Goal: Task Accomplishment & Management: Use online tool/utility

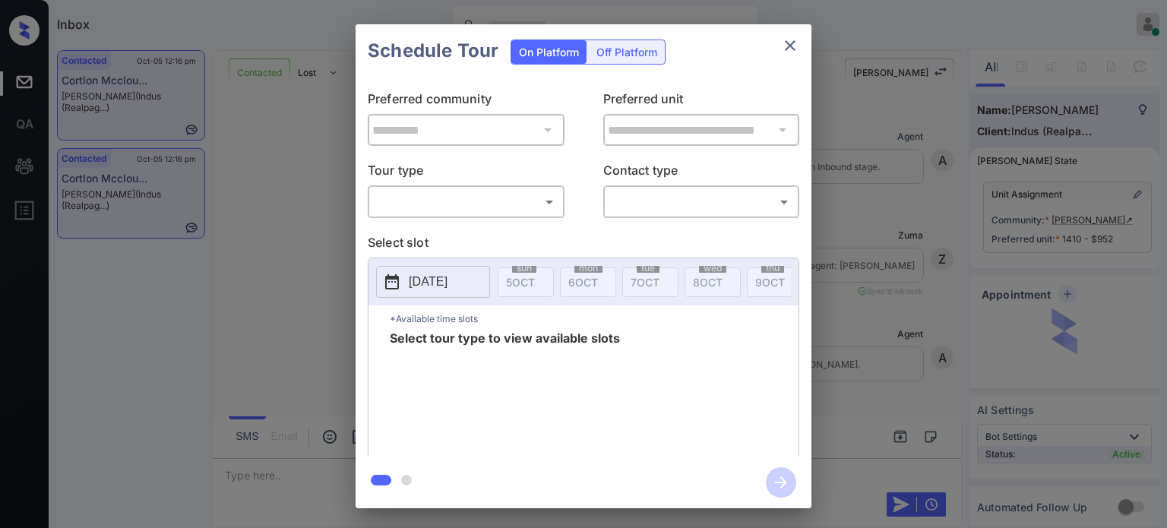
scroll to position [3540, 0]
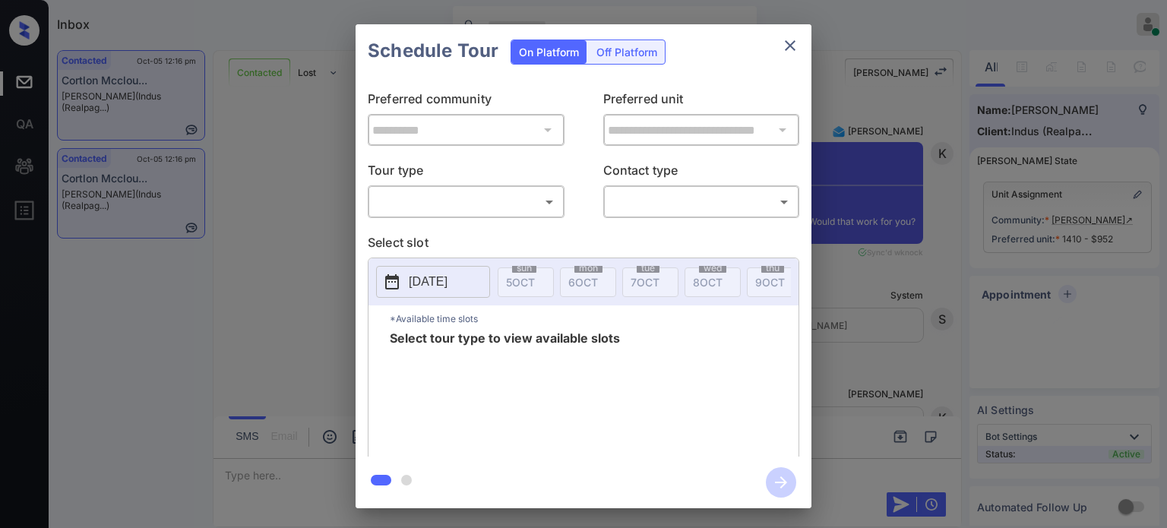
click at [483, 214] on div "​ ​" at bounding box center [466, 201] width 197 height 33
click at [484, 204] on body "Inbox Juan Carlos Manantan Online Set yourself offline Set yourself on break Pr…" at bounding box center [583, 264] width 1167 height 528
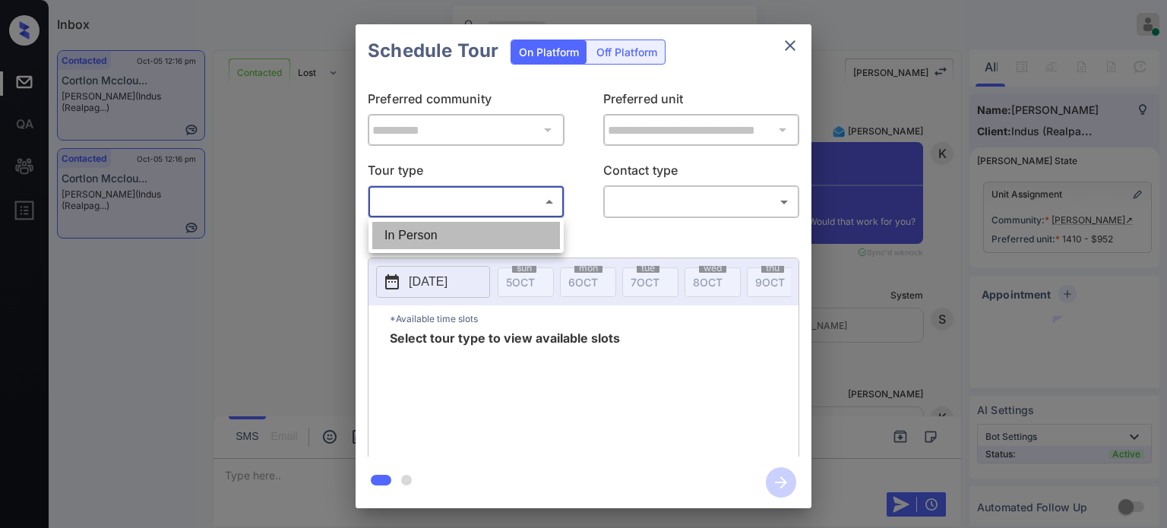
click at [436, 239] on li "In Person" at bounding box center [466, 235] width 188 height 27
type input "********"
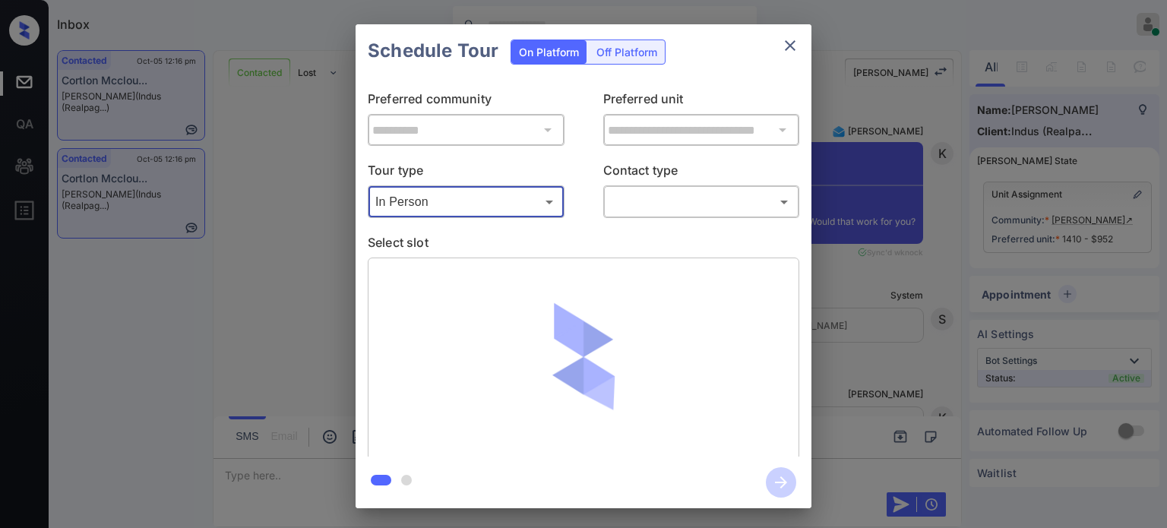
click at [699, 198] on body "Inbox Juan Carlos Manantan Online Set yourself offline Set yourself on break Pr…" at bounding box center [583, 264] width 1167 height 528
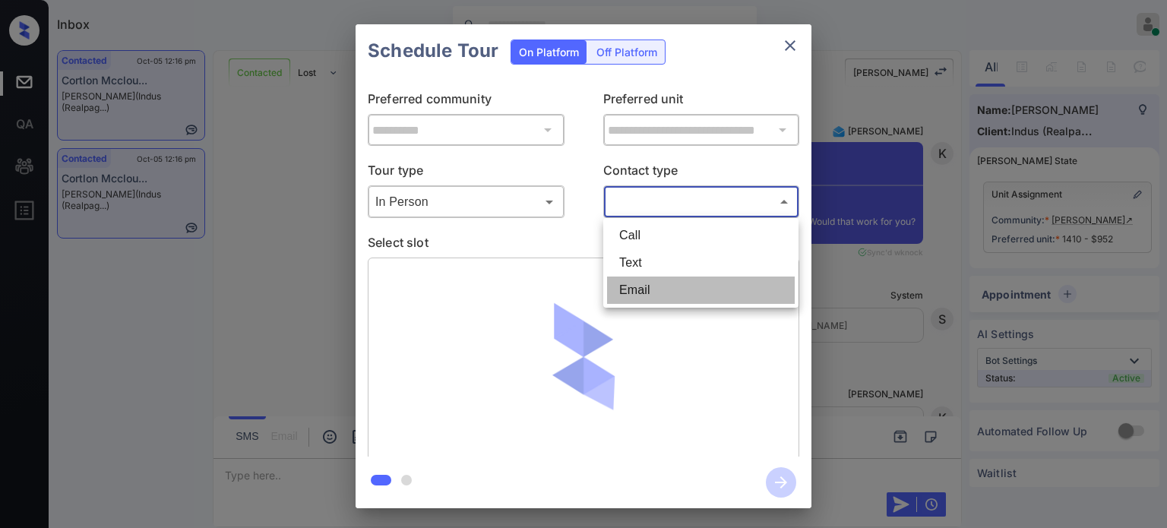
click at [643, 291] on li "Email" at bounding box center [701, 290] width 188 height 27
type input "*****"
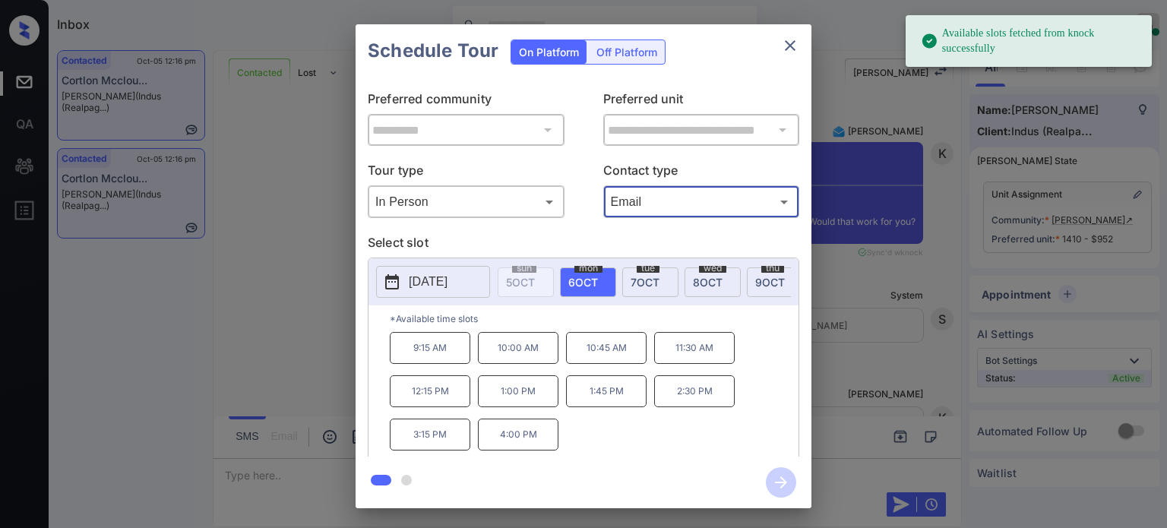
click at [421, 356] on p "9:15 AM" at bounding box center [430, 348] width 81 height 32
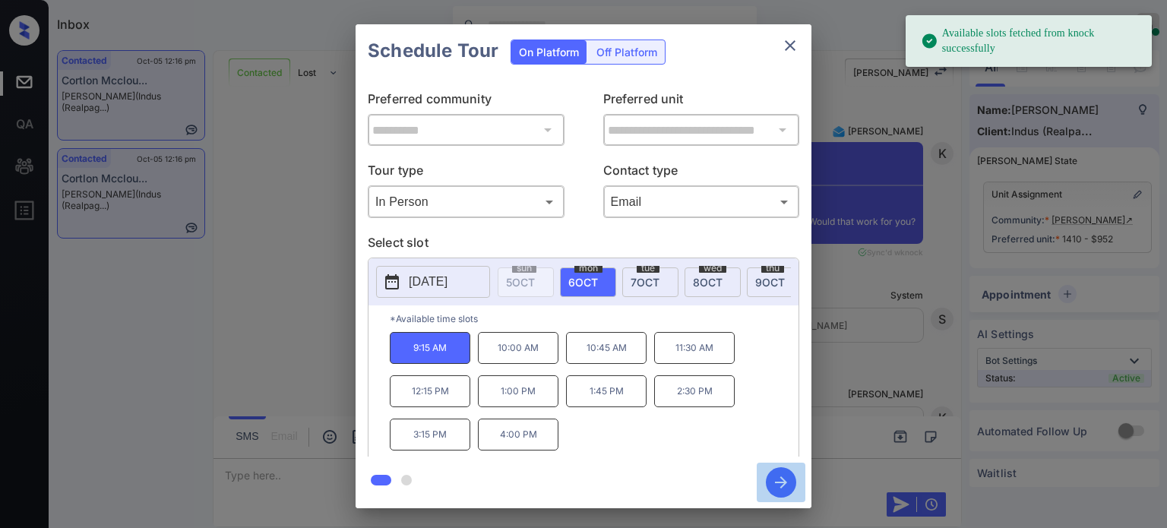
click at [777, 486] on icon "button" at bounding box center [781, 482] width 30 height 30
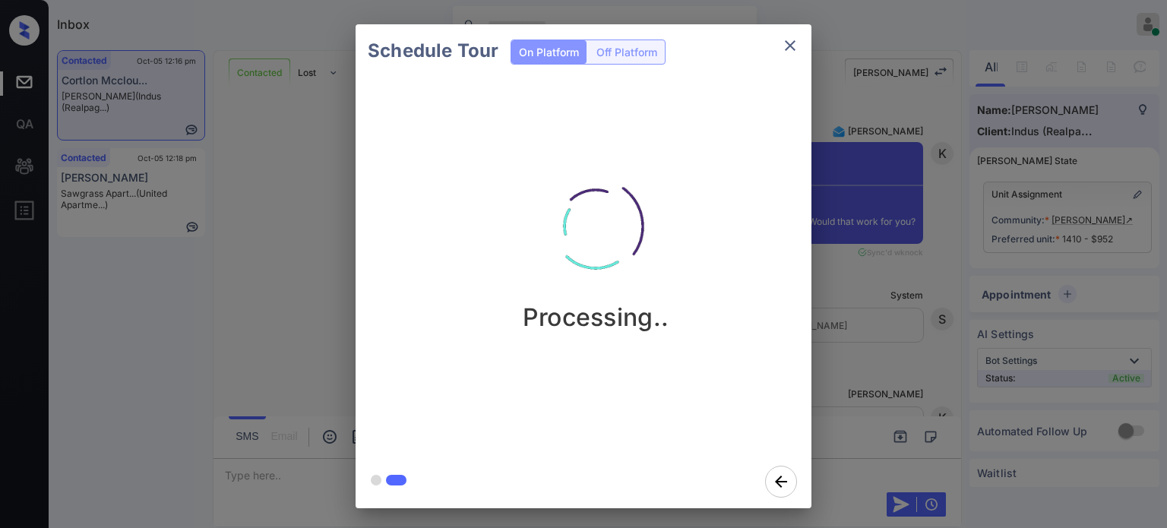
click at [866, 379] on div "Schedule Tour On Platform Off Platform Processing.." at bounding box center [583, 266] width 1167 height 533
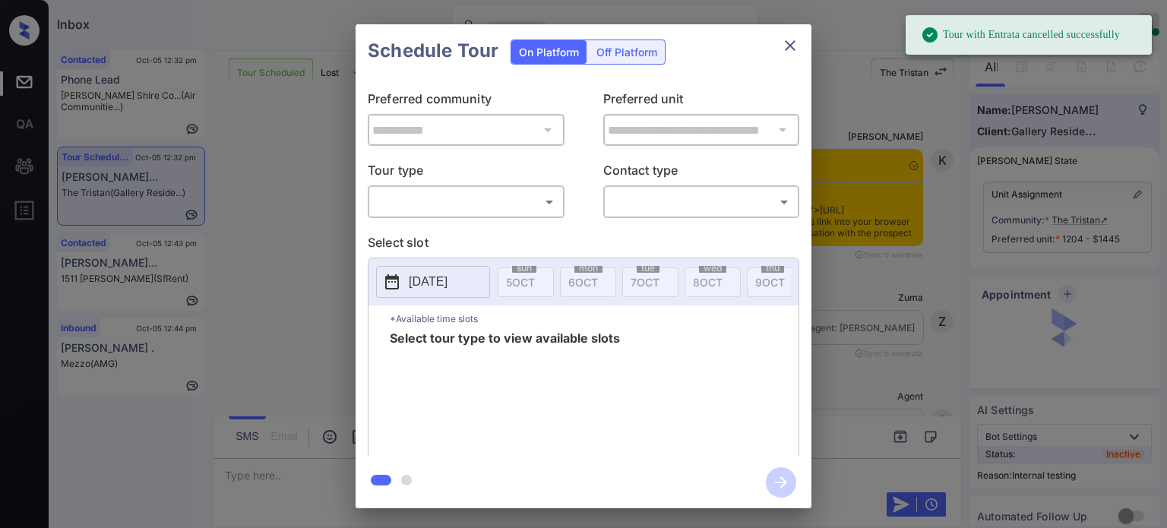
scroll to position [4031, 0]
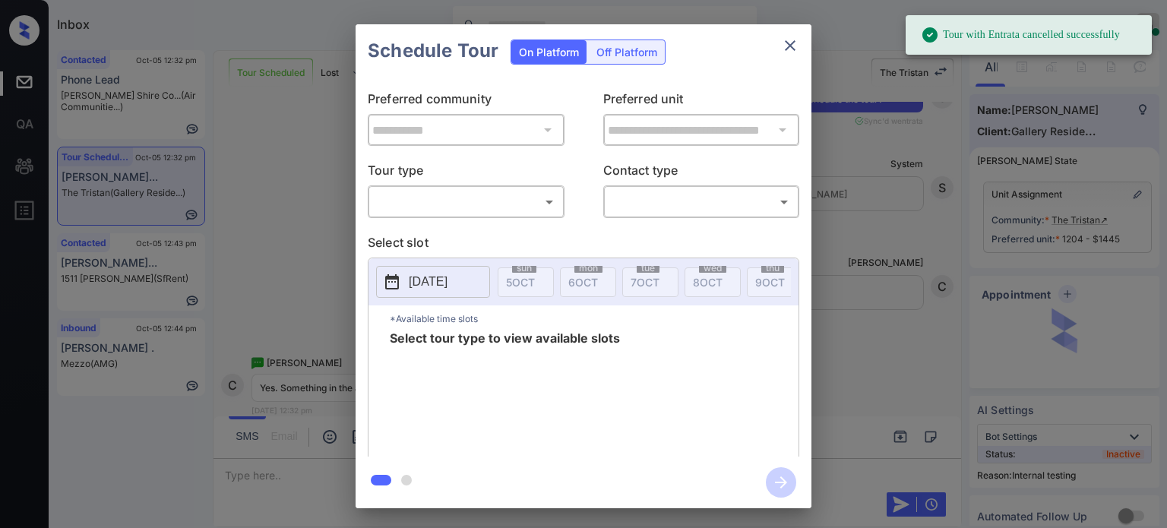
drag, startPoint x: 511, startPoint y: 188, endPoint x: 480, endPoint y: 217, distance: 43.0
click at [511, 188] on div "​ ​" at bounding box center [466, 201] width 197 height 33
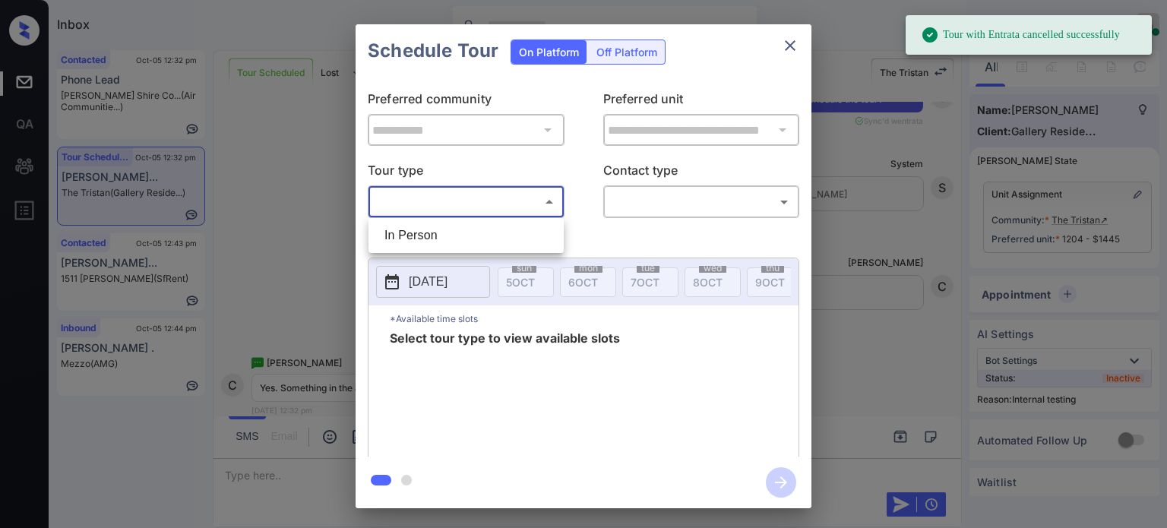
click at [465, 204] on body "Tour with Entrata cancelled successfully Inbox Juan Carlos Manantan Online Set …" at bounding box center [583, 264] width 1167 height 528
drag, startPoint x: 428, startPoint y: 249, endPoint x: 432, endPoint y: 241, distance: 8.5
click at [428, 249] on li "In Person" at bounding box center [466, 235] width 188 height 27
type input "********"
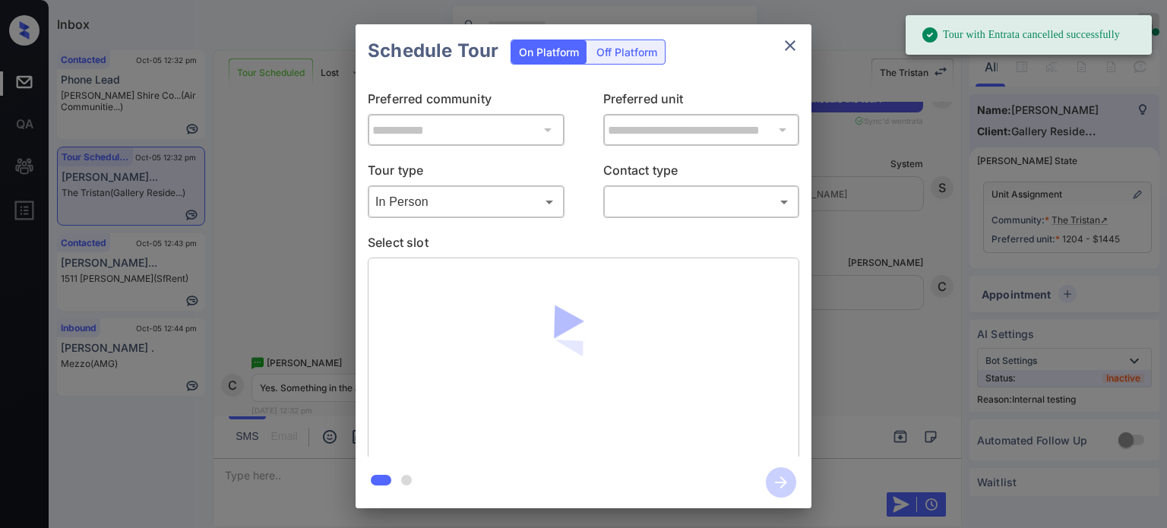
click at [688, 188] on div "​ ​" at bounding box center [701, 201] width 197 height 33
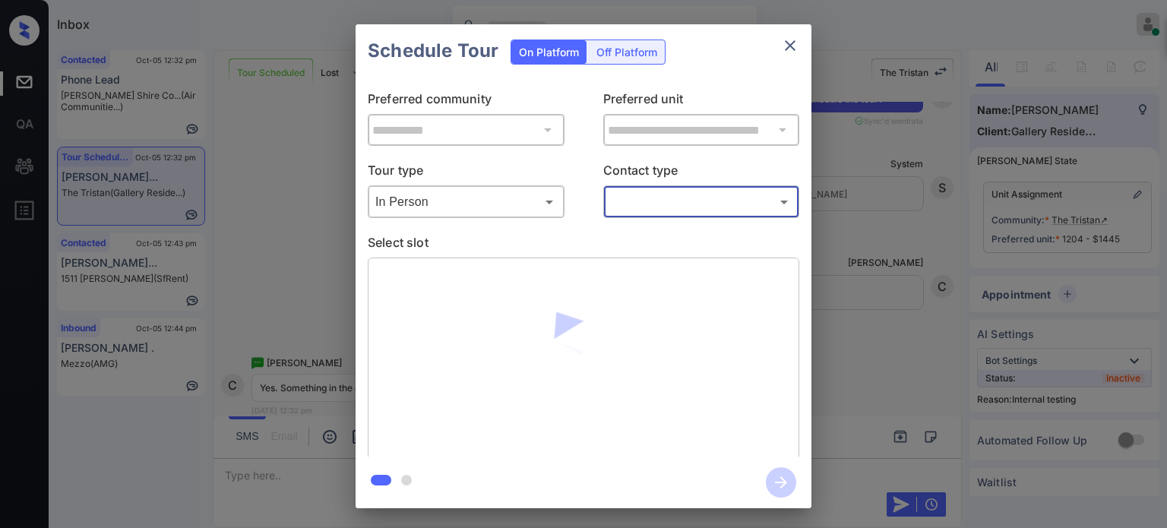
click at [690, 201] on body "Tour with Entrata cancelled successfully Inbox Juan Carlos Manantan Online Set …" at bounding box center [583, 264] width 1167 height 528
click at [660, 261] on li "Text" at bounding box center [701, 262] width 188 height 27
type input "****"
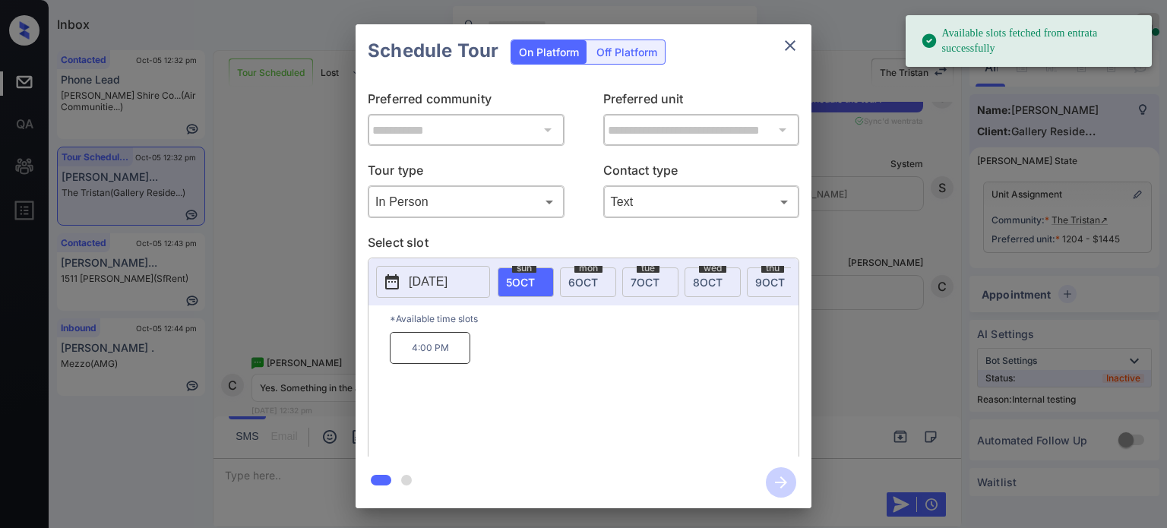
click at [583, 282] on span "6 OCT" at bounding box center [583, 282] width 30 height 13
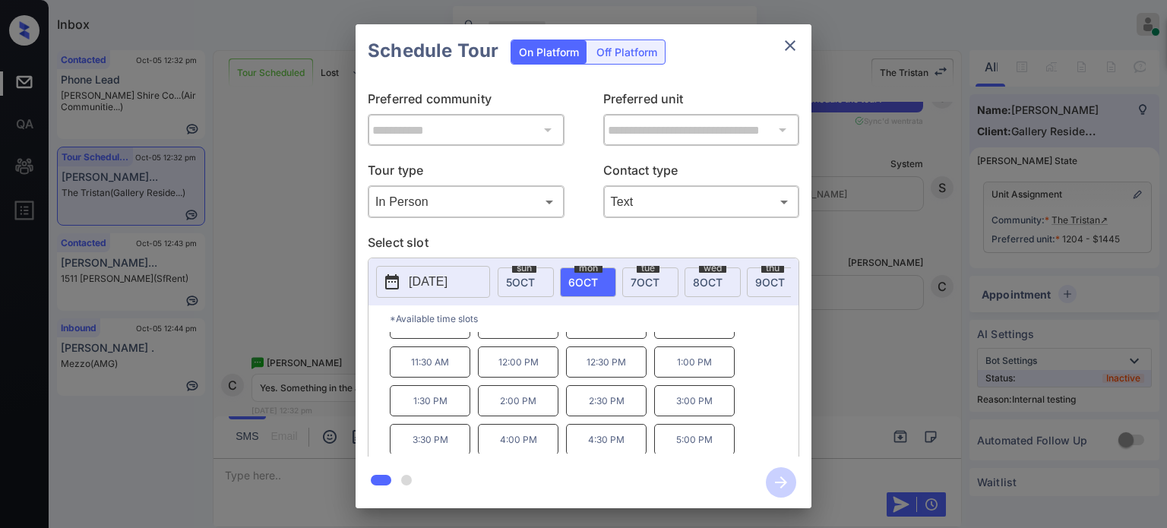
scroll to position [24, 0]
drag, startPoint x: 742, startPoint y: 406, endPoint x: 649, endPoint y: 413, distance: 93.0
click at [649, 413] on div "9:30 AM 10:00 AM 10:30 AM 11:00 AM 11:30 AM 12:00 PM 12:30 PM 1:00 PM 1:30 PM 2…" at bounding box center [594, 393] width 409 height 122
drag, startPoint x: 556, startPoint y: 448, endPoint x: 494, endPoint y: 446, distance: 62.3
click at [494, 446] on p "4:00 PM" at bounding box center [518, 439] width 81 height 31
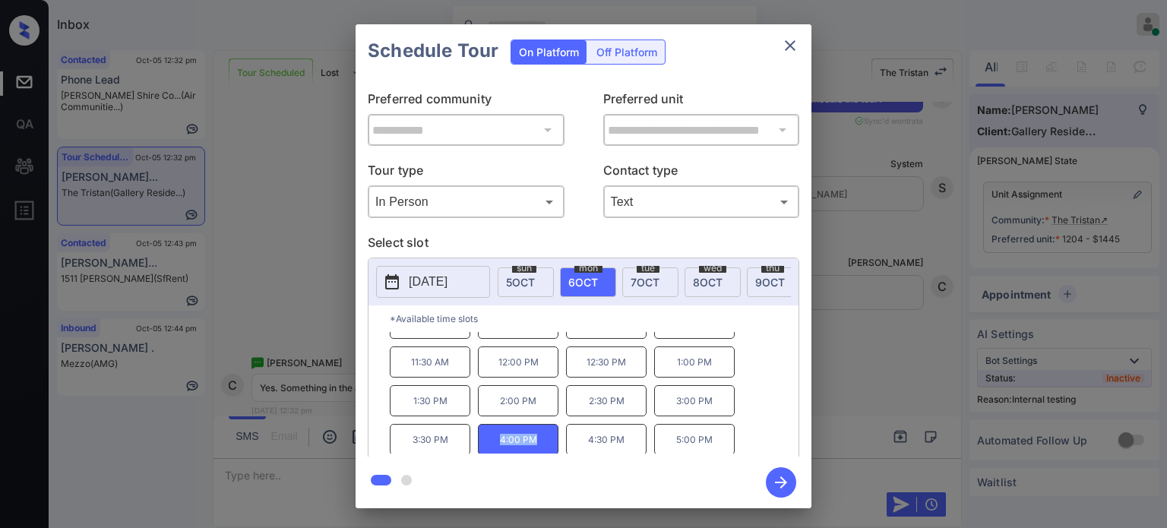
copy p "4:00 PM"
click at [793, 41] on icon "close" at bounding box center [790, 45] width 11 height 11
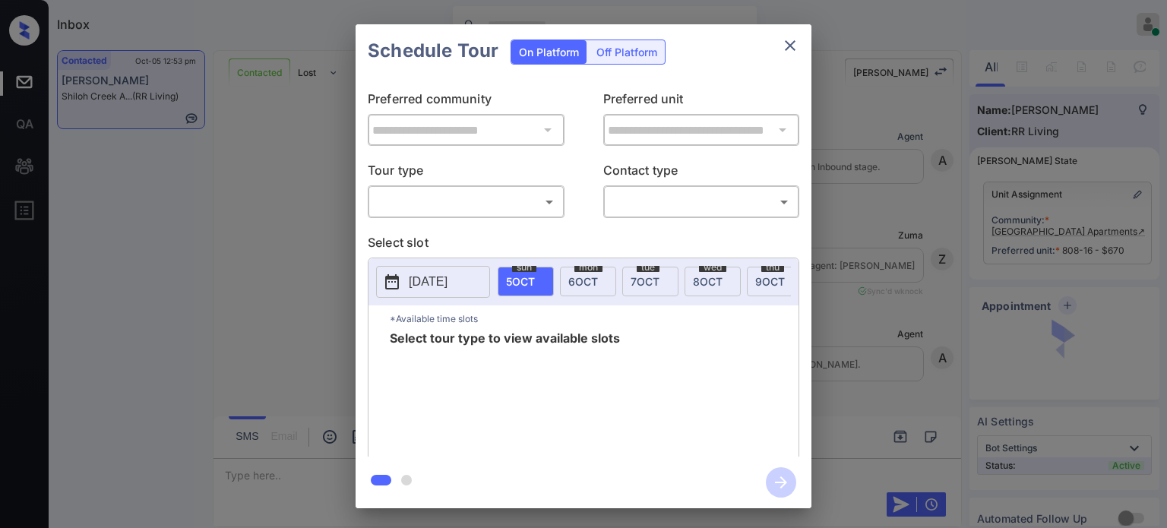
scroll to position [3055, 0]
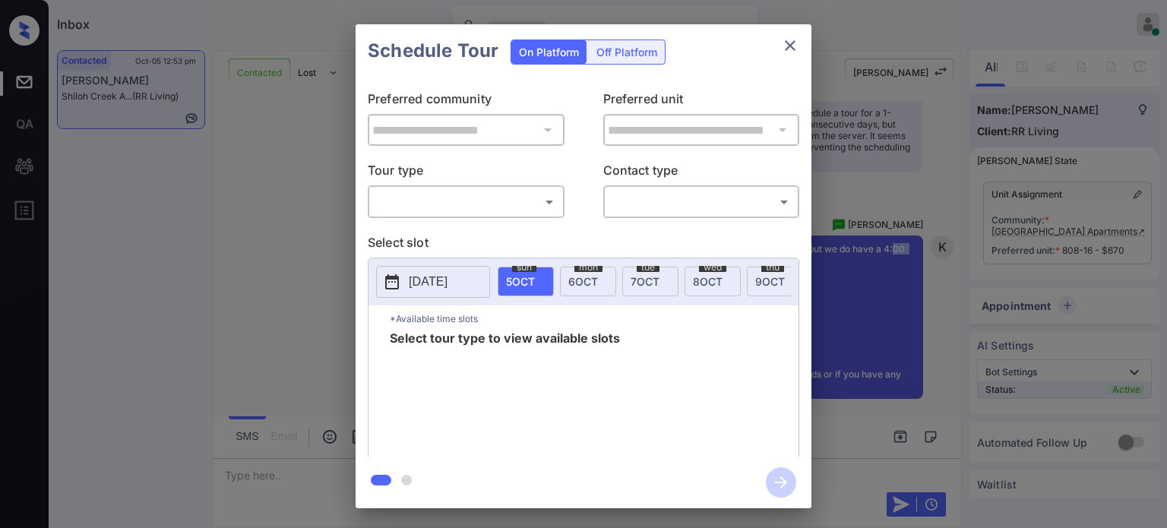
click at [490, 211] on body "Inbox [PERSON_NAME] Online Set yourself offline Set yourself on break Profile S…" at bounding box center [583, 264] width 1167 height 528
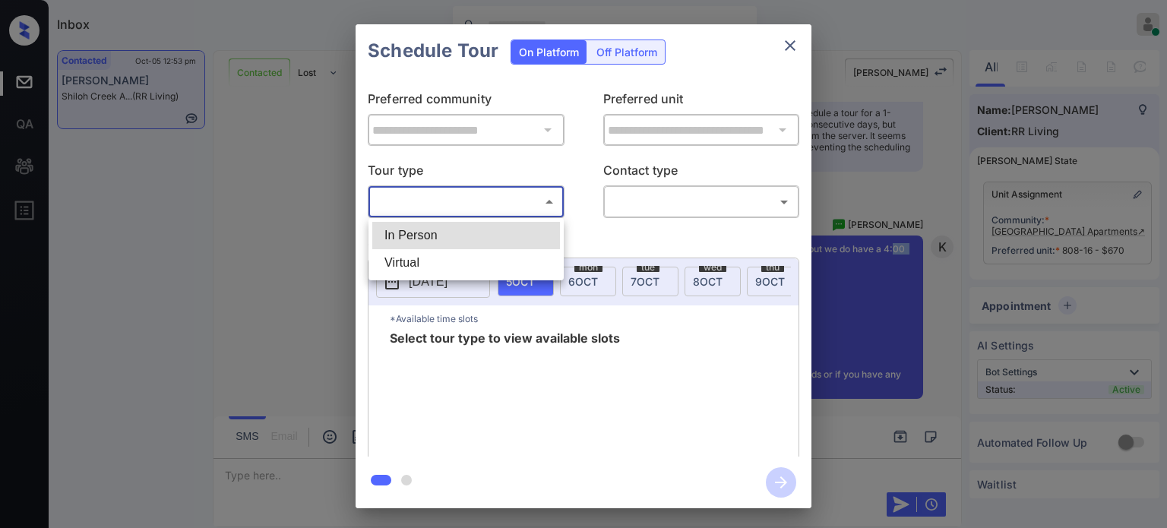
click at [477, 225] on li "In Person" at bounding box center [466, 235] width 188 height 27
type input "********"
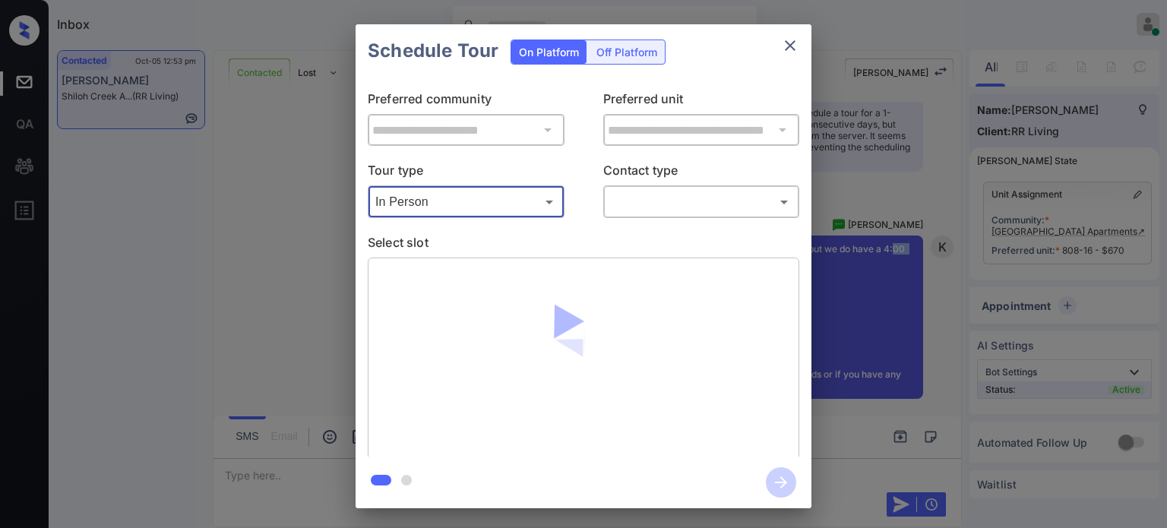
click at [694, 207] on body "Inbox [PERSON_NAME] Online Set yourself offline Set yourself on break Profile S…" at bounding box center [583, 264] width 1167 height 528
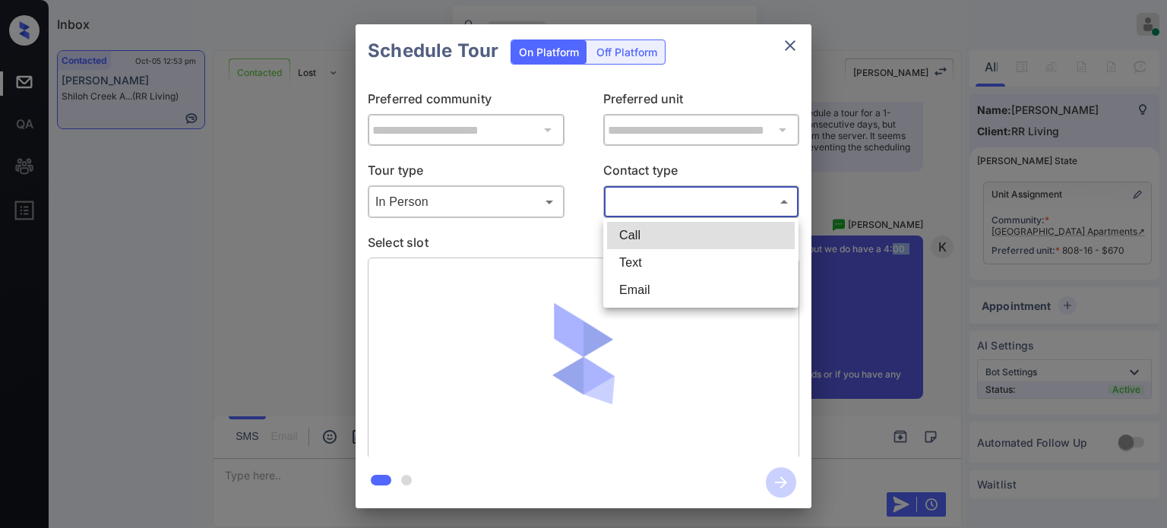
click at [632, 252] on li "Text" at bounding box center [701, 262] width 188 height 27
type input "****"
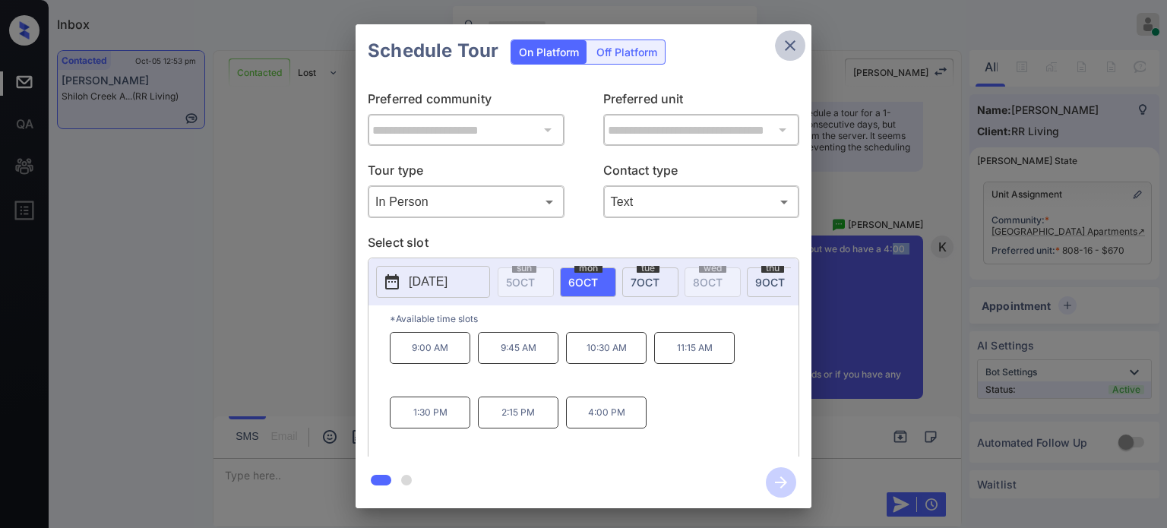
click at [784, 48] on icon "close" at bounding box center [790, 45] width 18 height 18
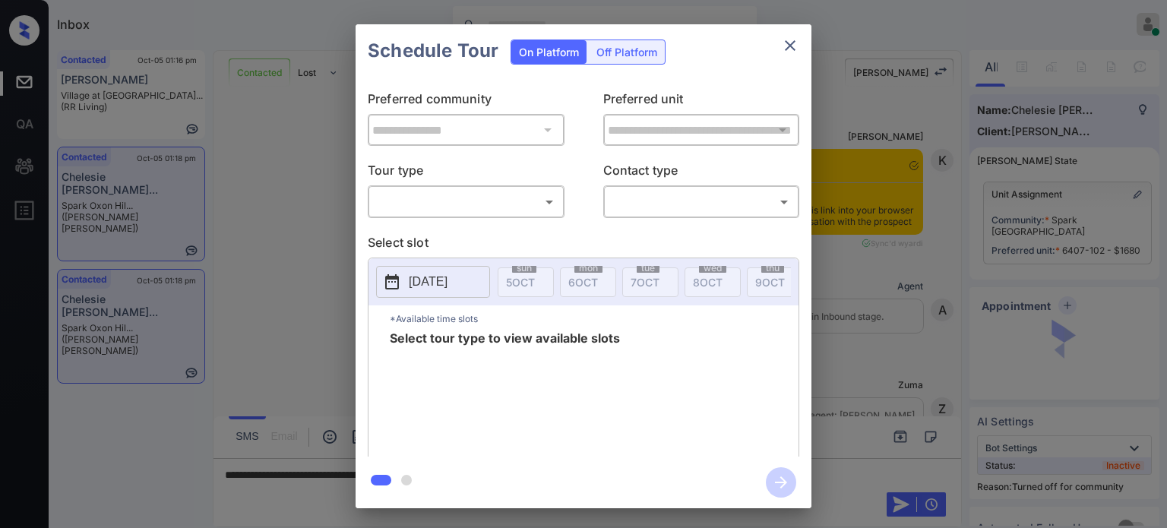
scroll to position [2148, 0]
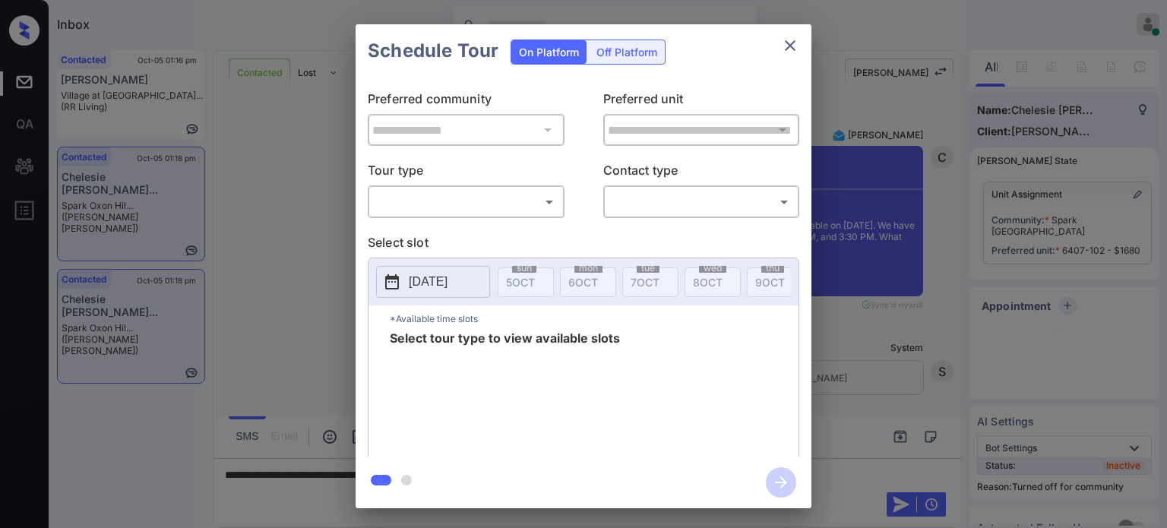
click at [466, 215] on div "​ ​" at bounding box center [466, 201] width 197 height 33
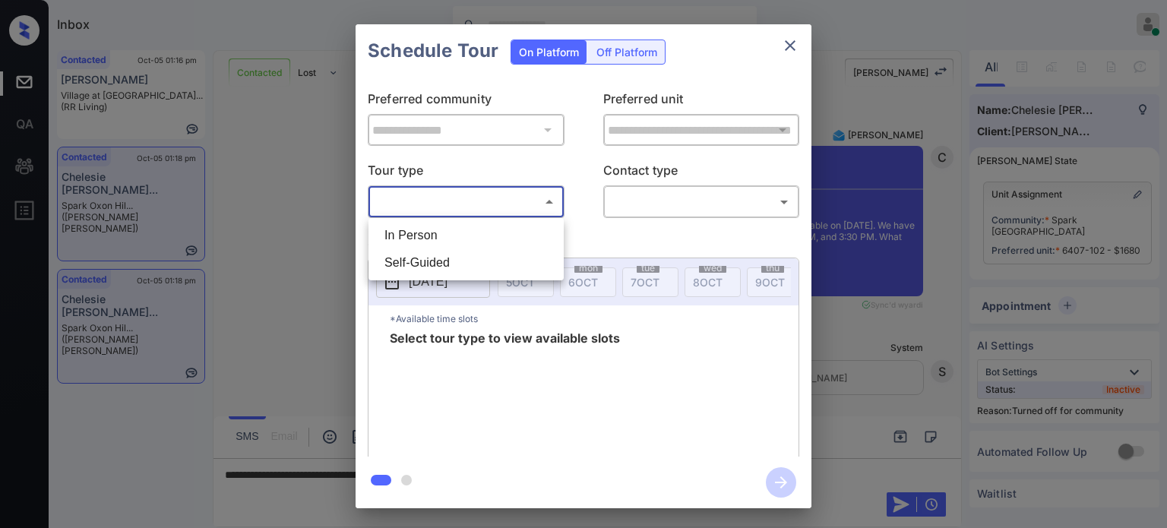
click at [467, 206] on body "Inbox Juan Carlos Manantan Online Set yourself offline Set yourself on break Pr…" at bounding box center [583, 264] width 1167 height 528
click at [441, 233] on li "In Person" at bounding box center [466, 235] width 188 height 27
type input "********"
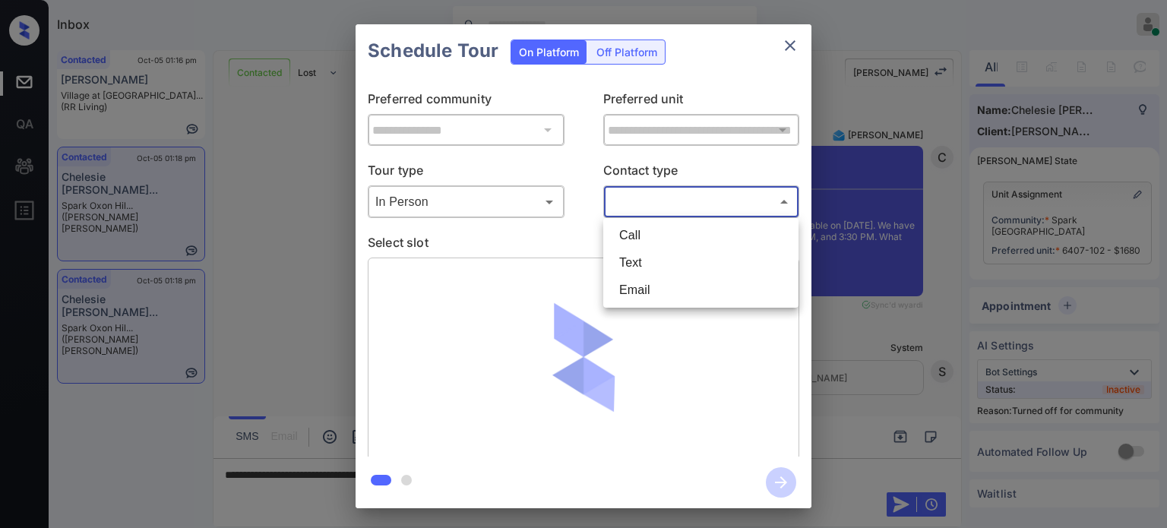
click at [694, 199] on body "Inbox Juan Carlos Manantan Online Set yourself offline Set yourself on break Pr…" at bounding box center [583, 264] width 1167 height 528
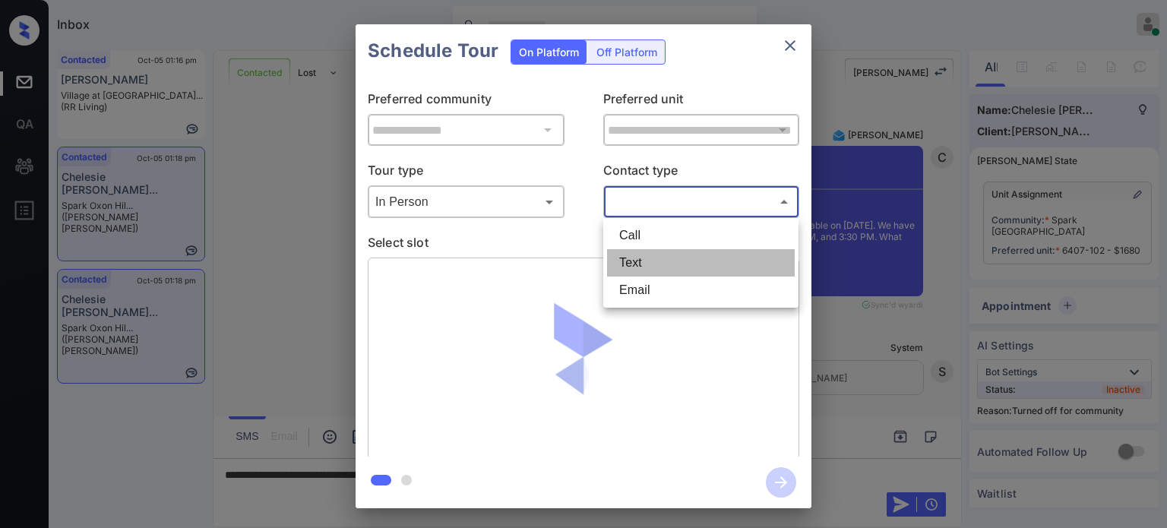
click at [646, 258] on li "Text" at bounding box center [701, 262] width 188 height 27
type input "****"
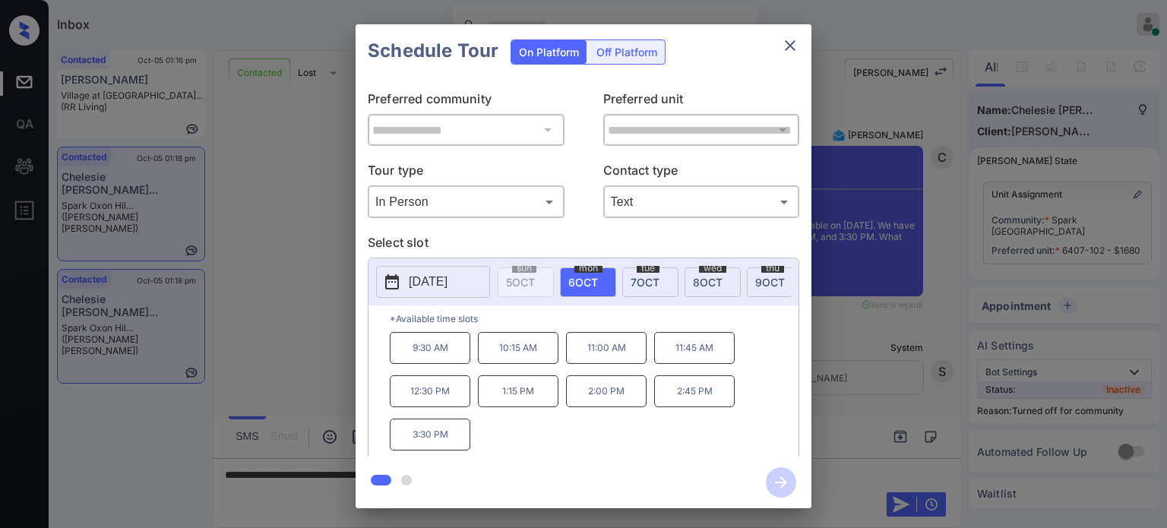
click at [503, 364] on p "10:15 AM" at bounding box center [518, 348] width 81 height 32
click at [787, 486] on icon "button" at bounding box center [781, 482] width 30 height 30
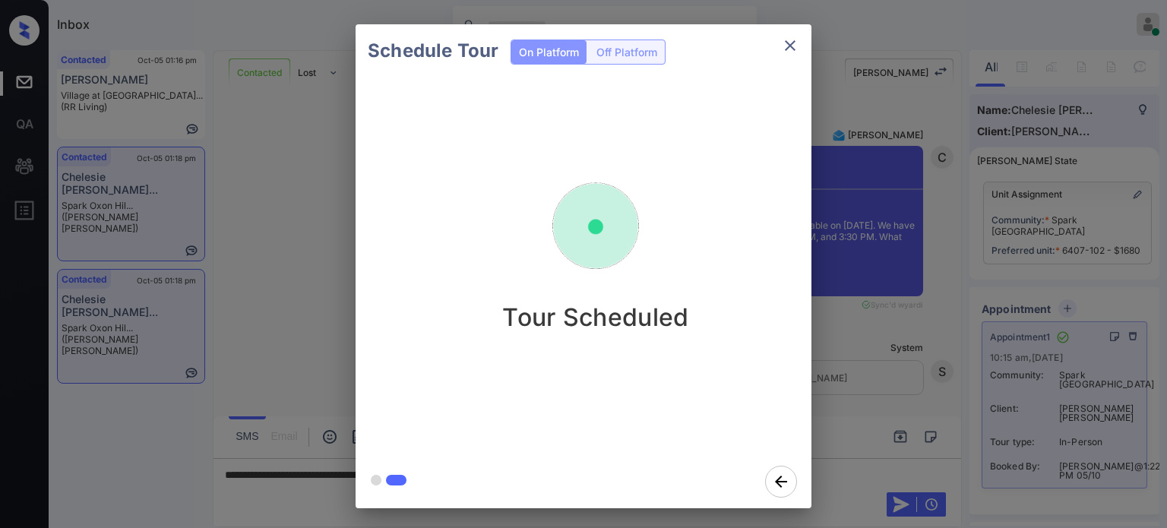
click at [793, 50] on icon "close" at bounding box center [790, 45] width 18 height 18
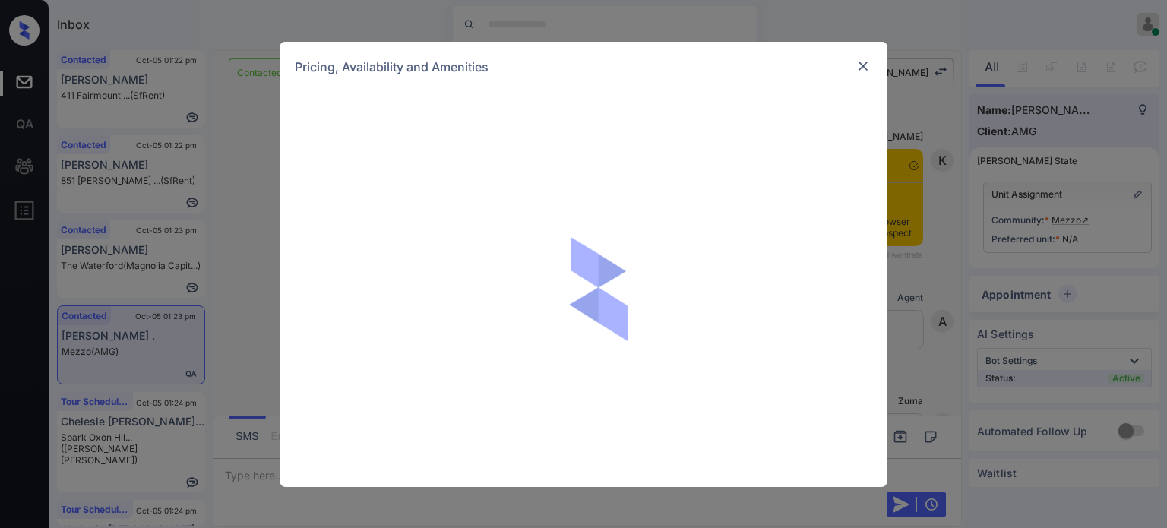
scroll to position [4153, 0]
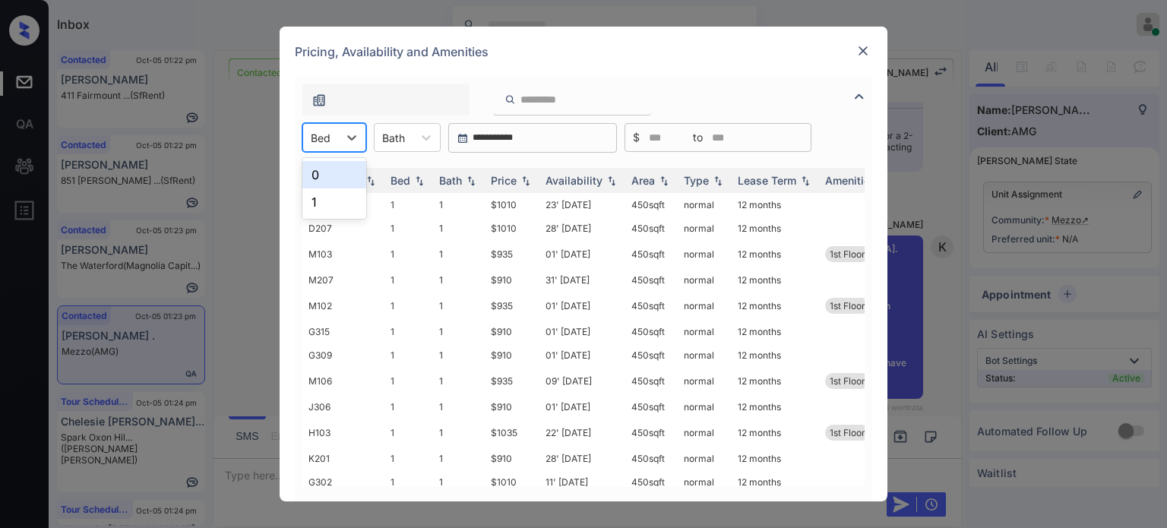
click at [331, 140] on div "Bed" at bounding box center [320, 138] width 35 height 22
click at [869, 46] on img at bounding box center [863, 50] width 15 height 15
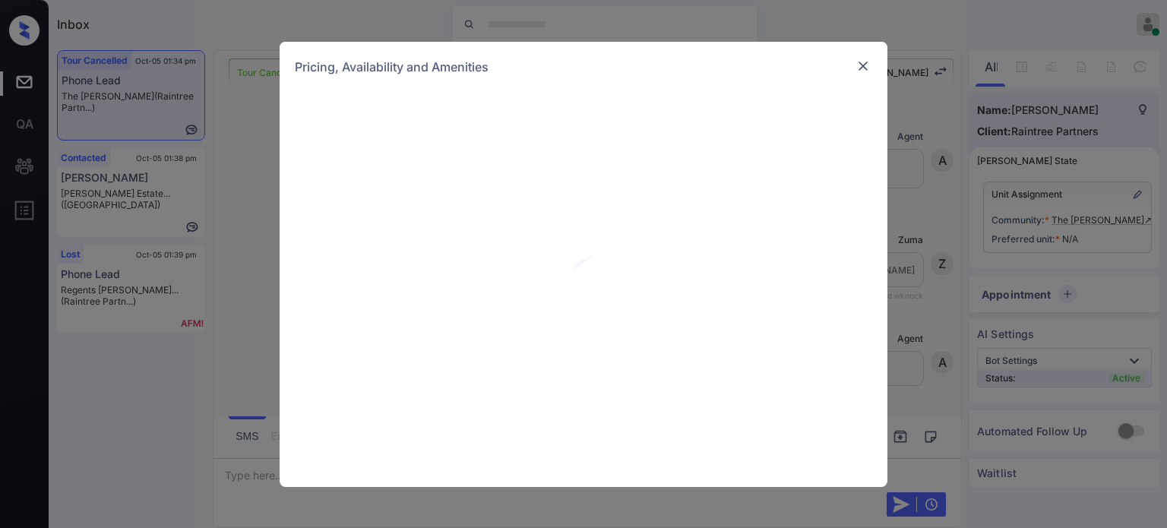
scroll to position [1958, 0]
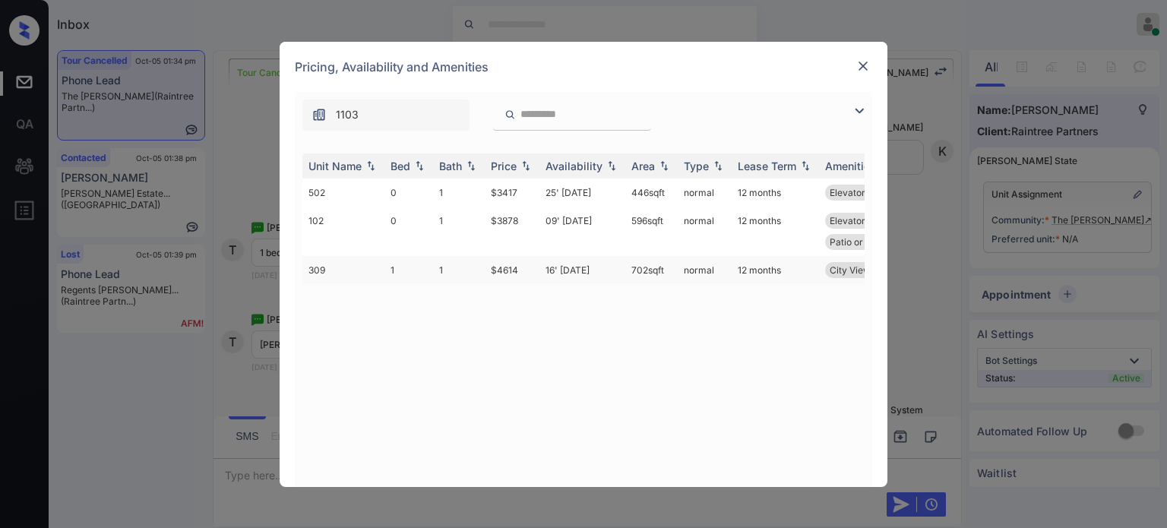
click at [575, 269] on td "16' [DATE]" at bounding box center [583, 270] width 86 height 28
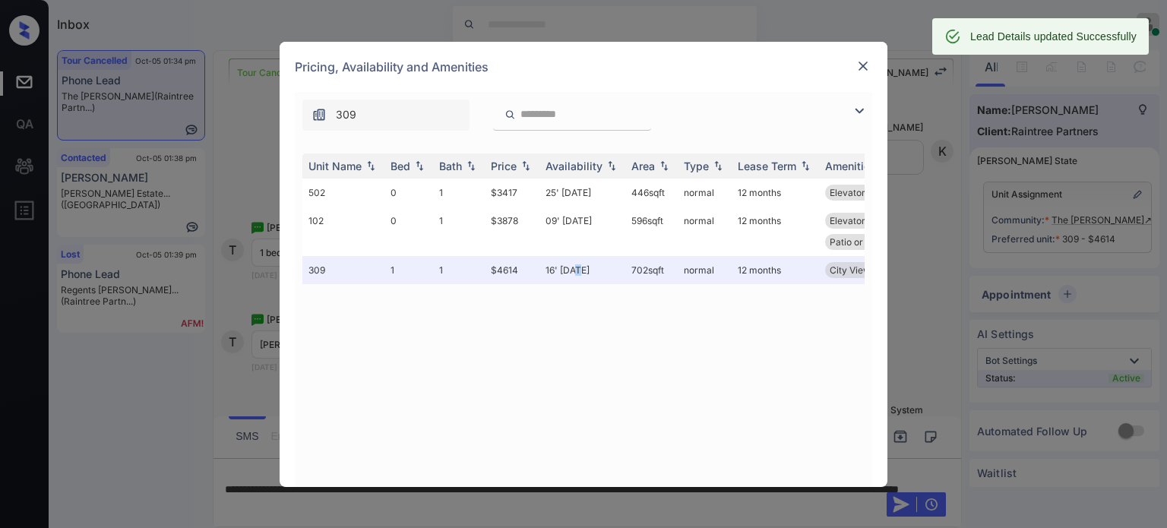
click at [867, 63] on img at bounding box center [863, 66] width 15 height 15
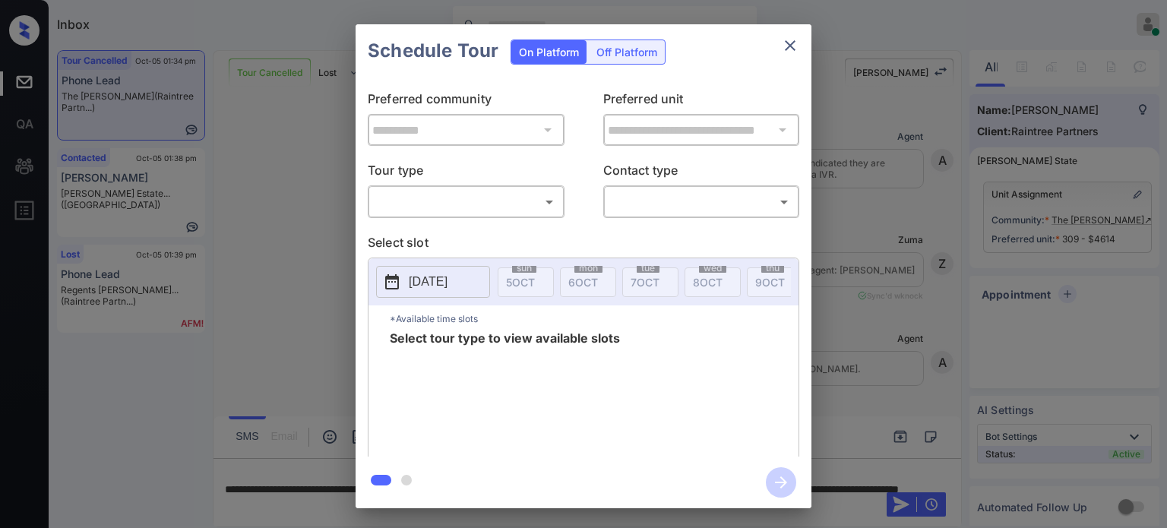
scroll to position [1958, 0]
click at [468, 205] on body "Inbox Juan Carlos Manantan Online Set yourself offline Set yourself on break Pr…" at bounding box center [583, 264] width 1167 height 528
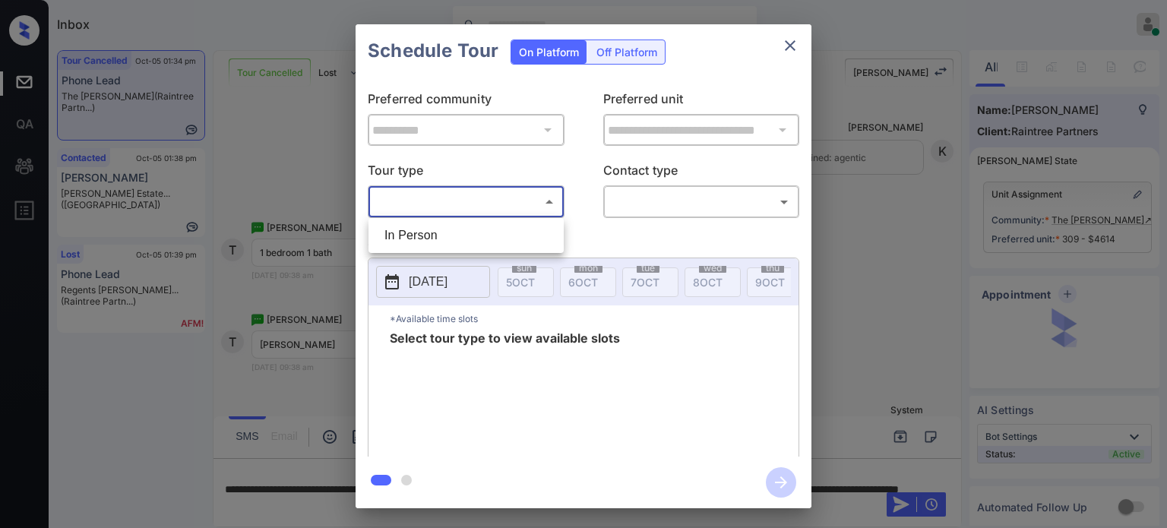
click at [458, 239] on li "In Person" at bounding box center [466, 235] width 188 height 27
type input "********"
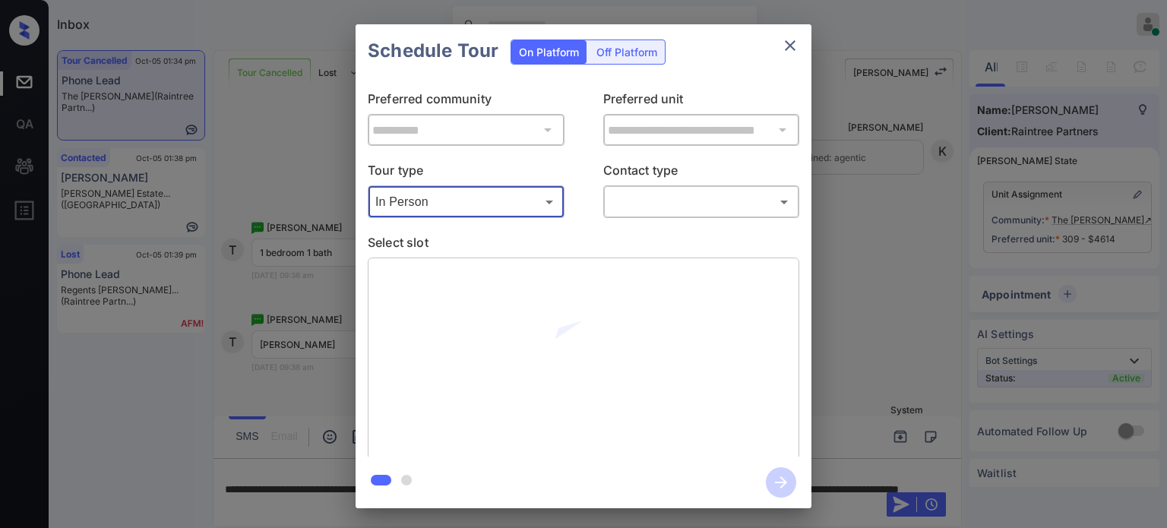
click at [736, 209] on body "Inbox Juan Carlos Manantan Online Set yourself offline Set yourself on break Pr…" at bounding box center [583, 264] width 1167 height 528
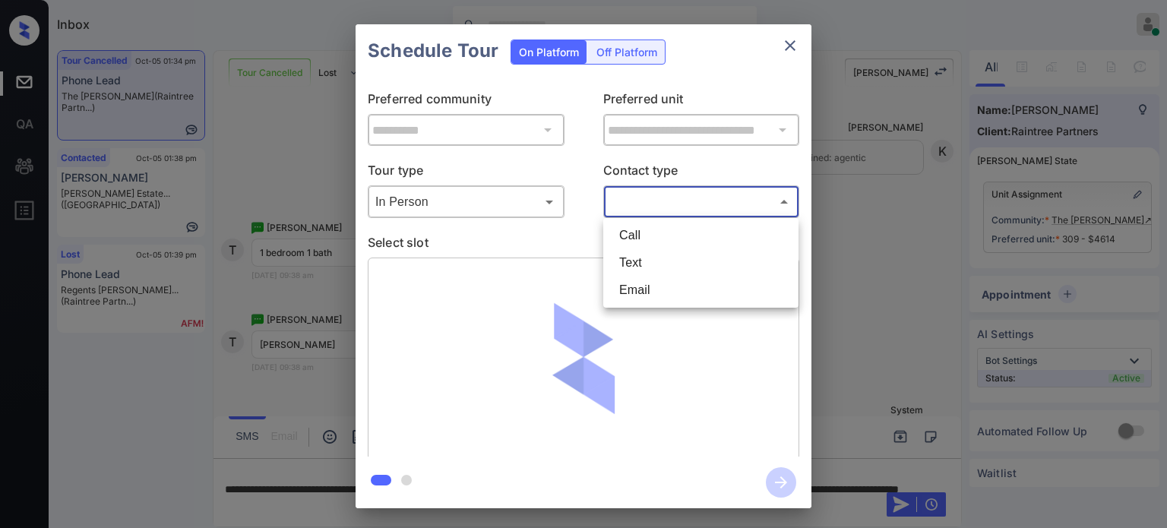
drag, startPoint x: 682, startPoint y: 266, endPoint x: 690, endPoint y: 264, distance: 8.7
click at [684, 264] on li "Text" at bounding box center [701, 262] width 188 height 27
type input "****"
click at [793, 42] on icon "close" at bounding box center [790, 45] width 18 height 18
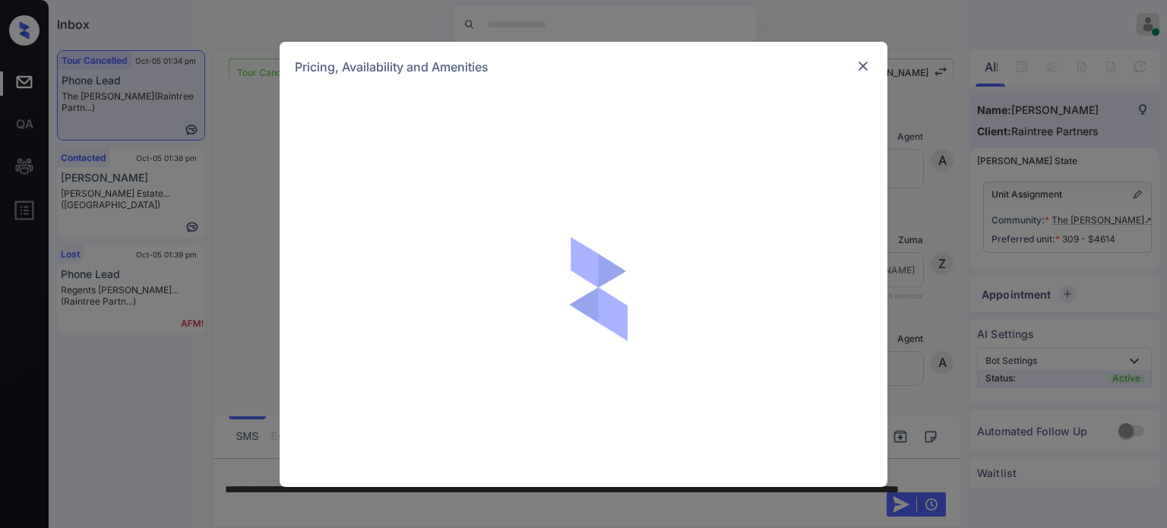
scroll to position [7376, 0]
click at [1076, 337] on div "Pricing, Availability and Amenities" at bounding box center [583, 264] width 1167 height 528
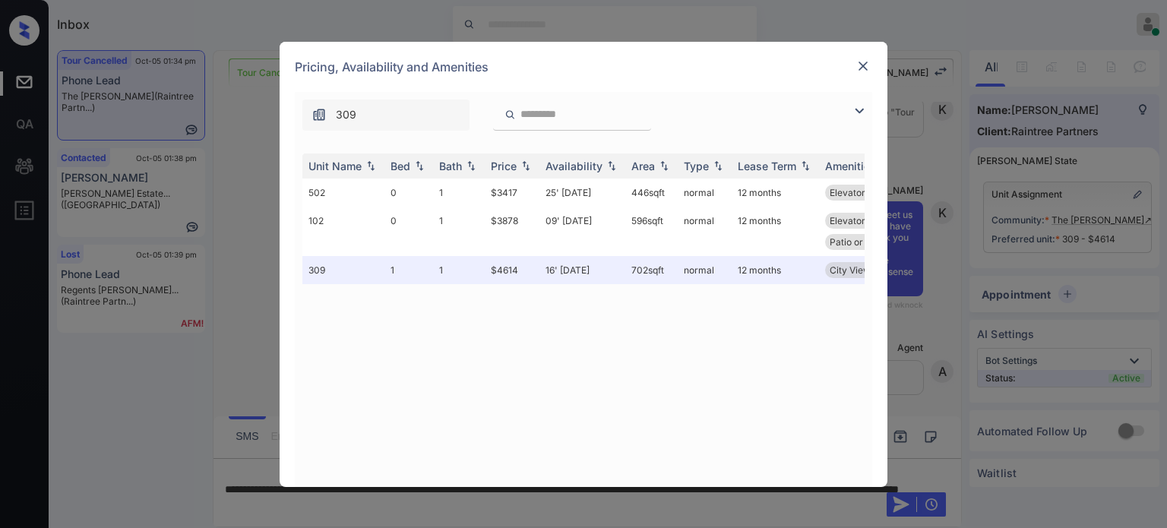
click at [863, 78] on div "Pricing, Availability and Amenities" at bounding box center [584, 67] width 608 height 50
click at [857, 62] on img at bounding box center [863, 66] width 15 height 15
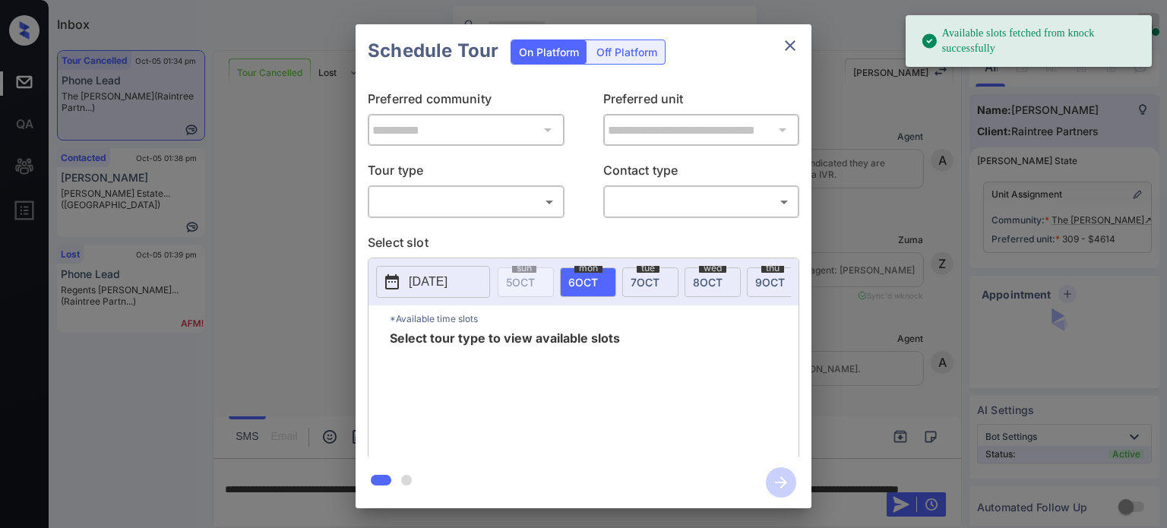
scroll to position [7376, 0]
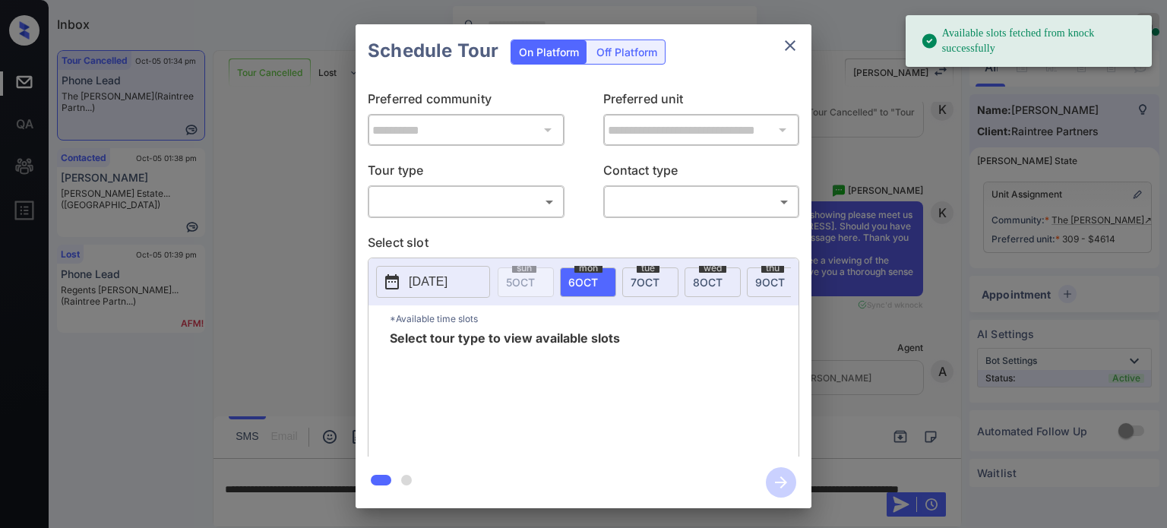
click at [502, 191] on body "Available slots fetched from knock successfully Inbox [PERSON_NAME] Online Set …" at bounding box center [583, 264] width 1167 height 528
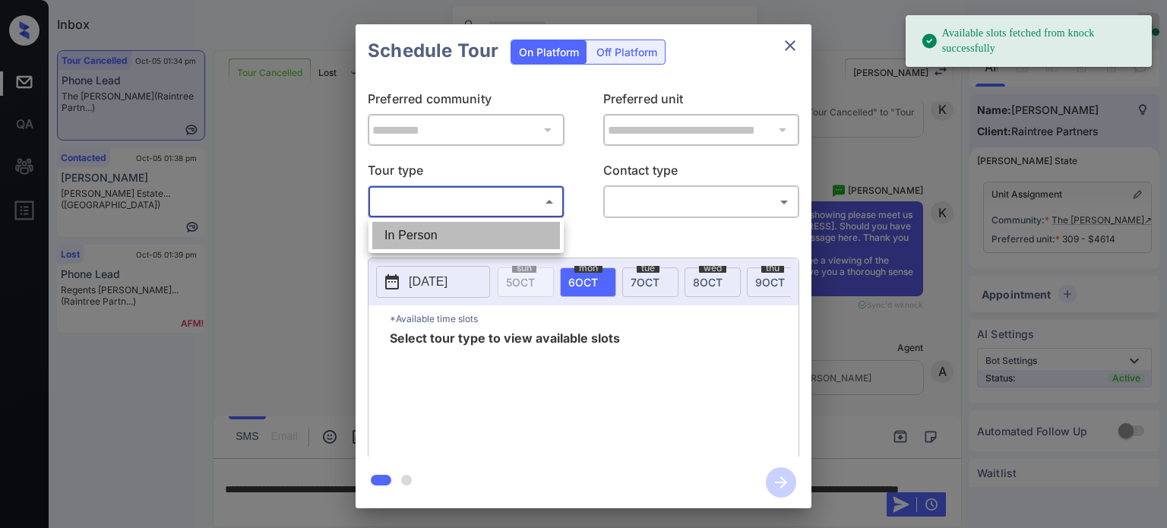
click at [435, 239] on li "In Person" at bounding box center [466, 235] width 188 height 27
type input "********"
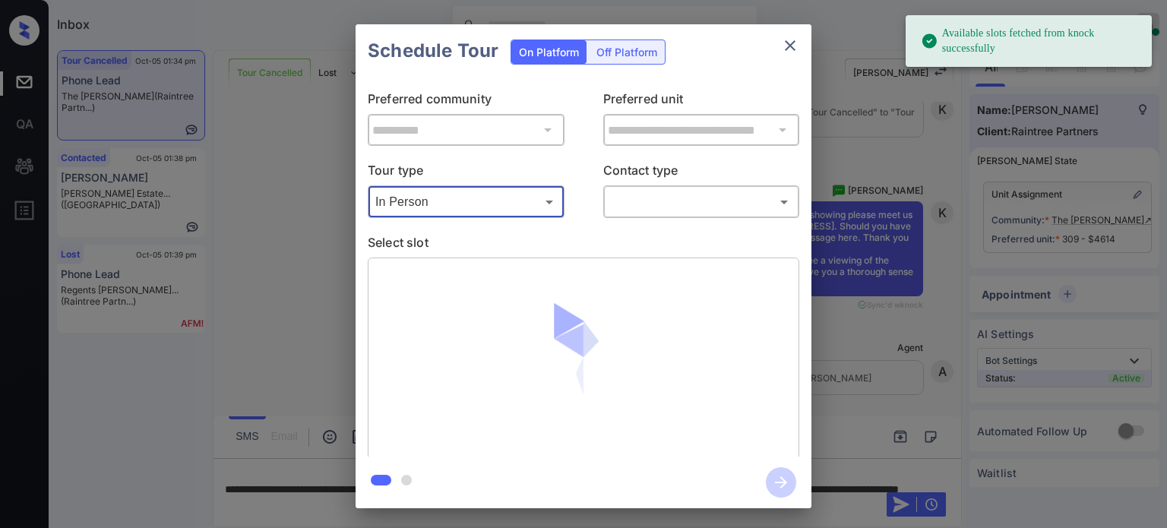
click at [692, 188] on body "Available slots fetched from knock successfully Inbox [PERSON_NAME] Online Set …" at bounding box center [583, 264] width 1167 height 528
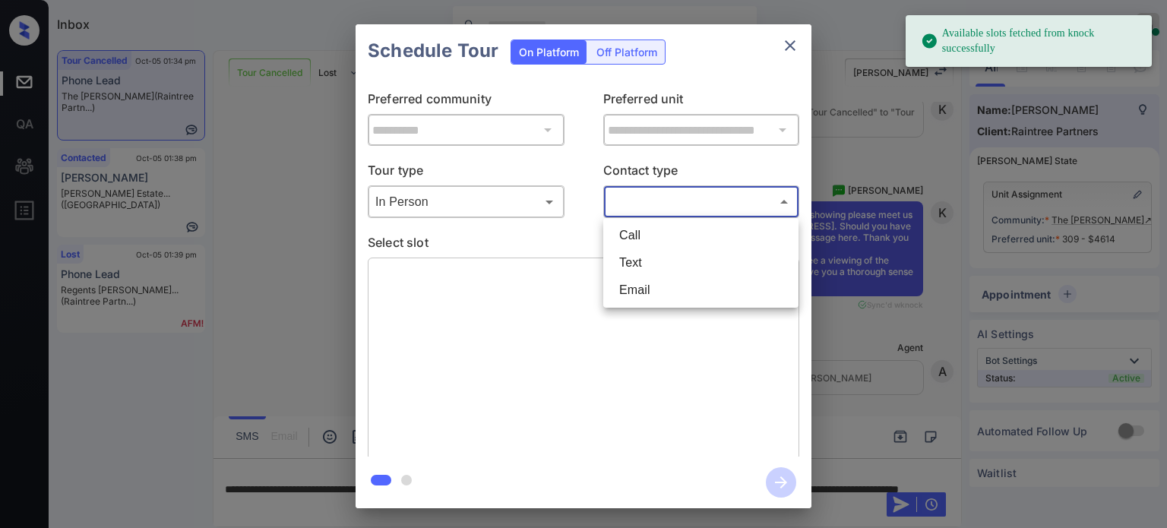
click at [641, 261] on li "Text" at bounding box center [701, 262] width 188 height 27
type input "****"
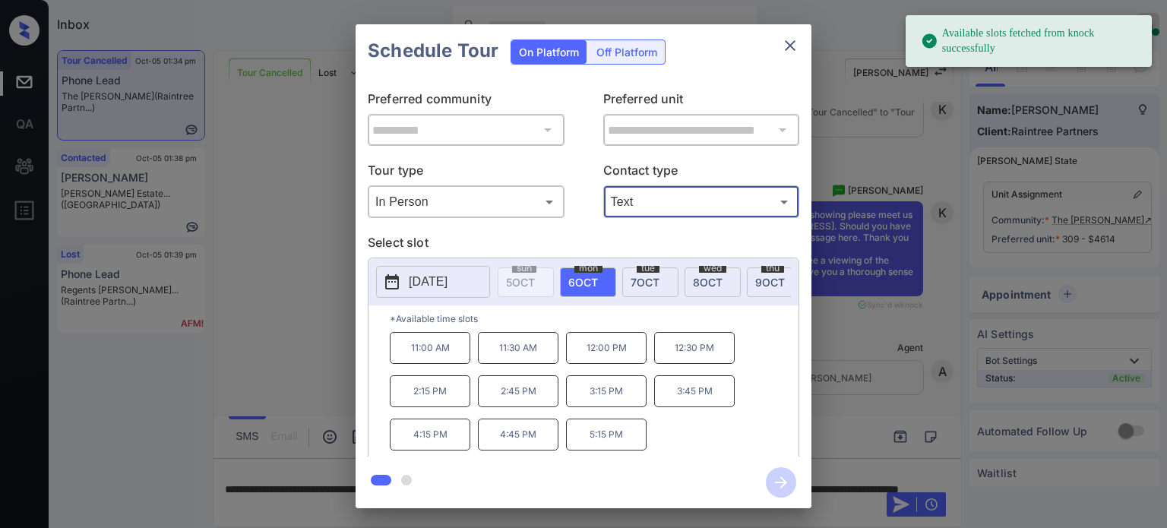
click at [657, 283] on span "7 OCT" at bounding box center [645, 282] width 29 height 13
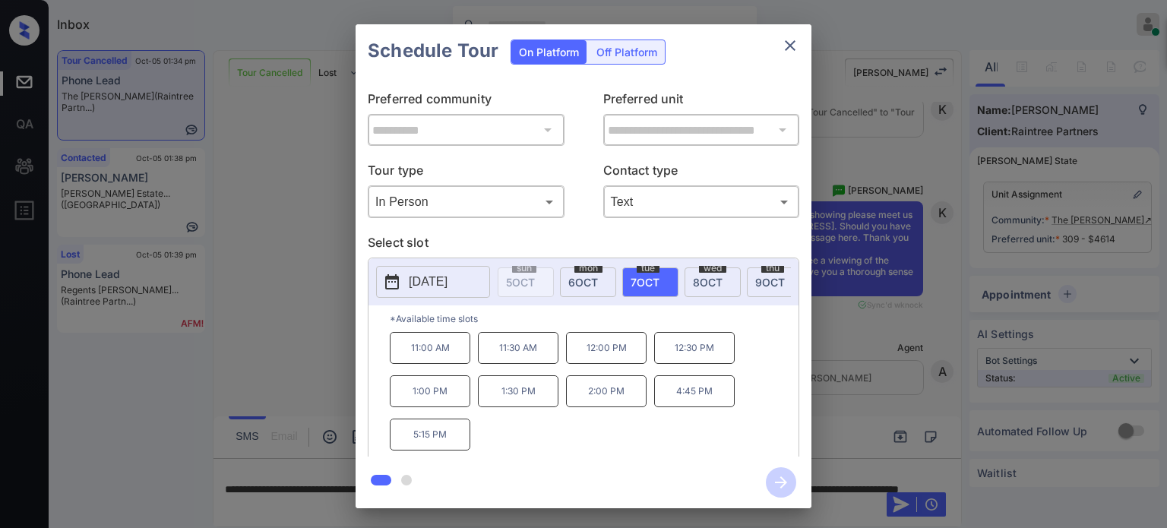
drag, startPoint x: 418, startPoint y: 363, endPoint x: 581, endPoint y: 423, distance: 173.4
click at [419, 363] on p "11:00 AM" at bounding box center [430, 348] width 81 height 32
drag, startPoint x: 781, startPoint y: 482, endPoint x: 890, endPoint y: 395, distance: 139.0
click at [781, 481] on icon "button" at bounding box center [781, 482] width 30 height 30
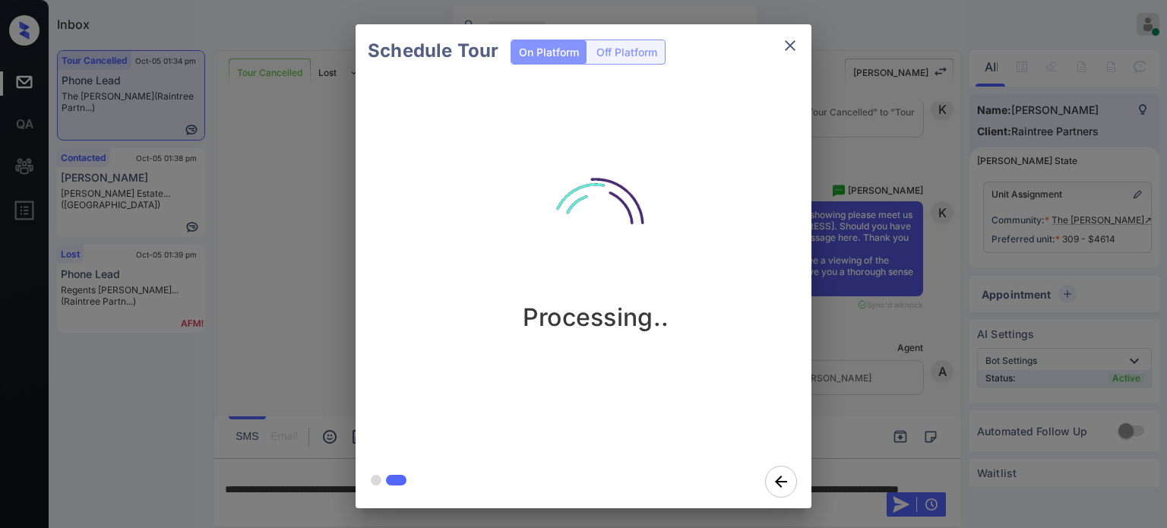
click at [793, 46] on icon "close" at bounding box center [790, 45] width 18 height 18
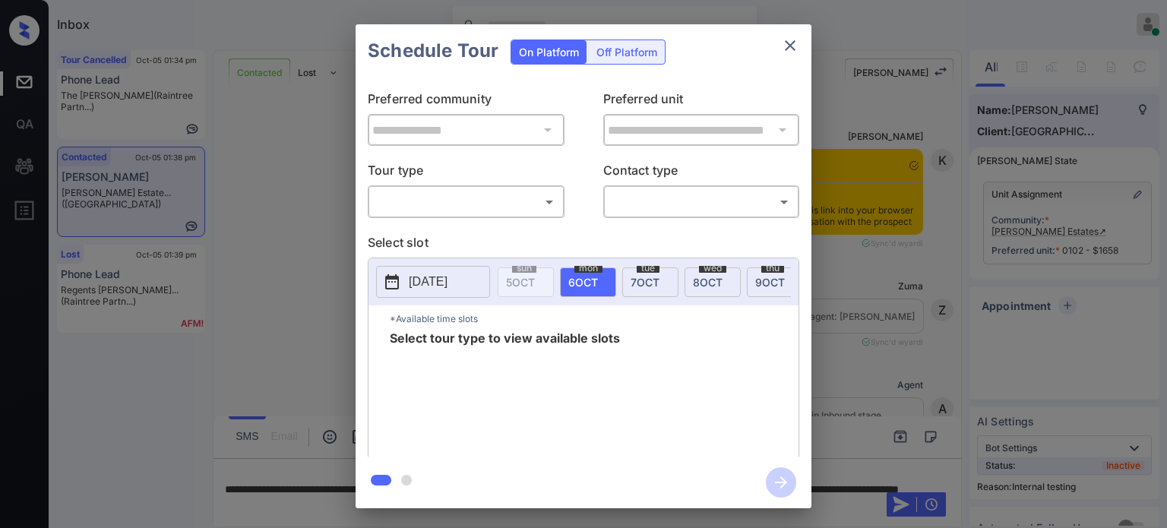
scroll to position [6711, 0]
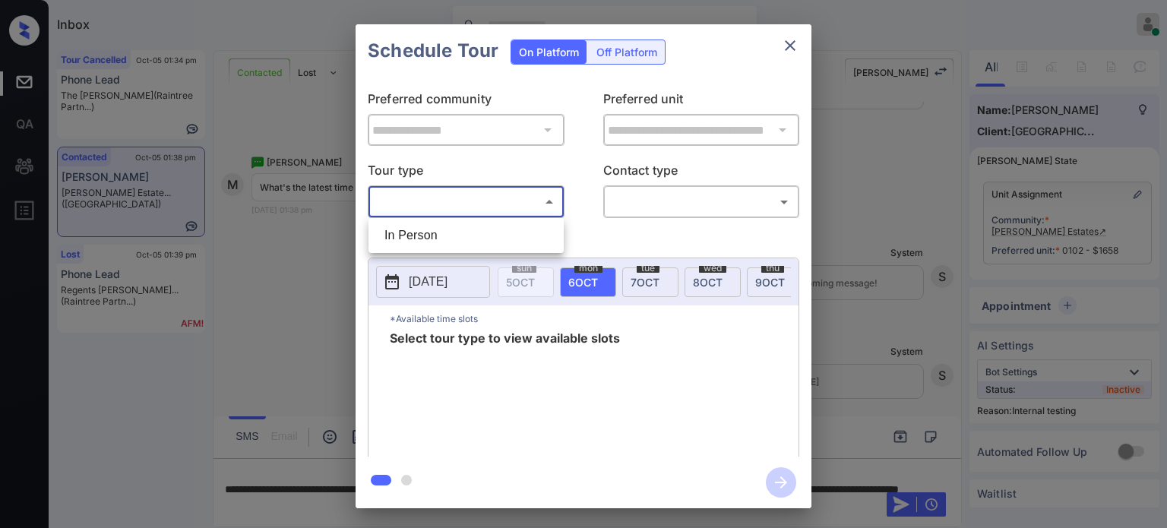
drag, startPoint x: 419, startPoint y: 210, endPoint x: 427, endPoint y: 217, distance: 11.3
click at [422, 212] on body "Inbox [PERSON_NAME] Online Set yourself offline Set yourself on break Profile S…" at bounding box center [583, 264] width 1167 height 528
drag, startPoint x: 426, startPoint y: 241, endPoint x: 559, endPoint y: 237, distance: 132.3
click at [428, 240] on li "In Person" at bounding box center [466, 235] width 188 height 27
type input "********"
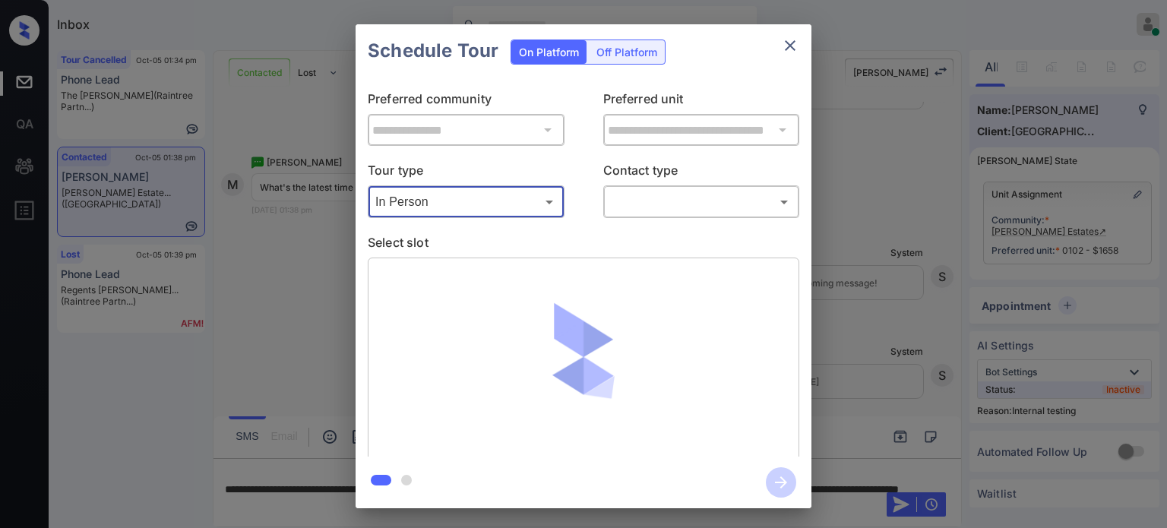
click at [642, 209] on body "Inbox [PERSON_NAME] Online Set yourself offline Set yourself on break Profile S…" at bounding box center [583, 264] width 1167 height 528
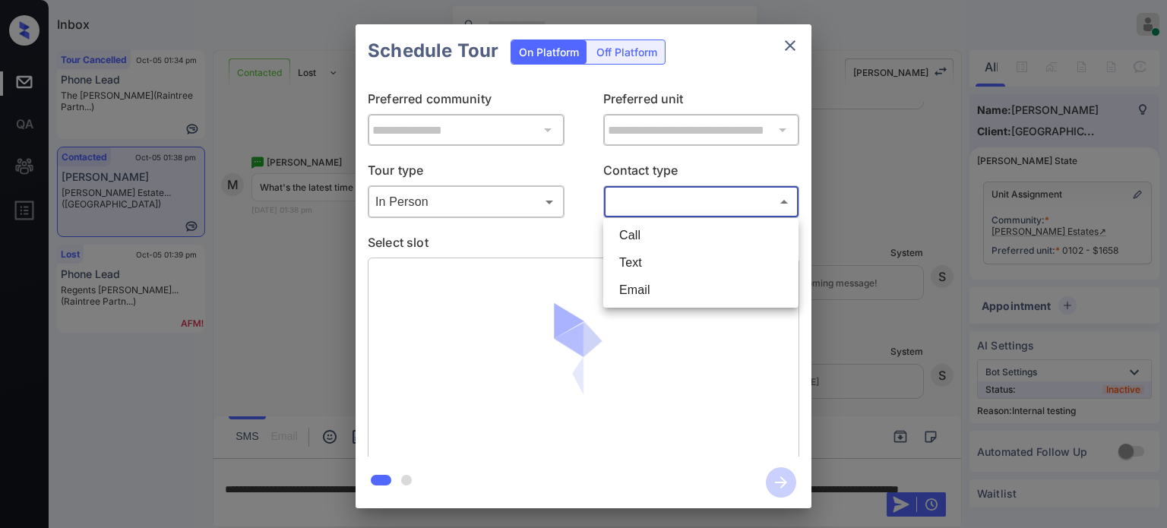
click at [642, 257] on li "Text" at bounding box center [701, 262] width 188 height 27
type input "****"
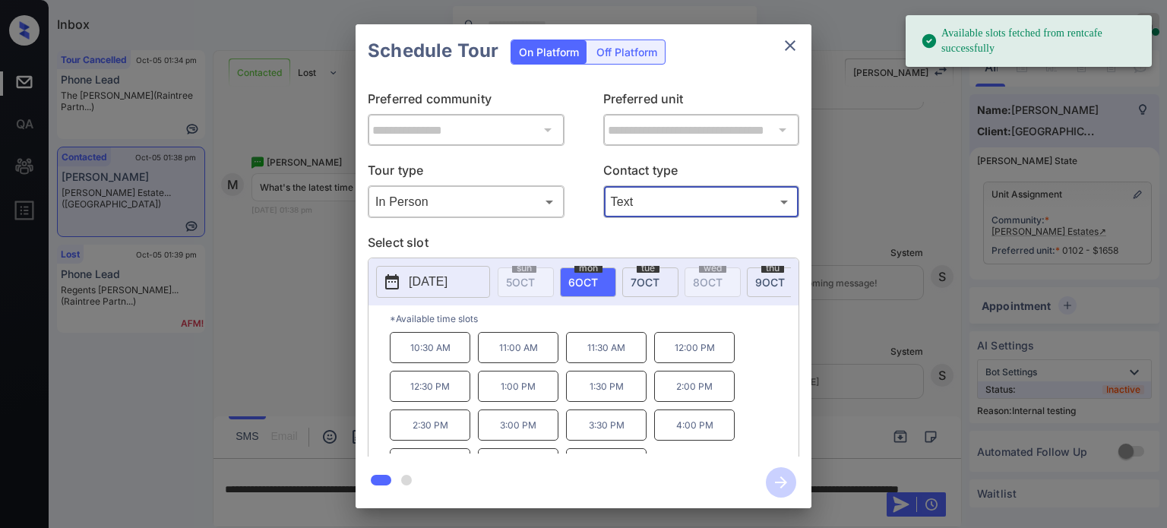
click at [437, 274] on p "[DATE]" at bounding box center [428, 282] width 39 height 18
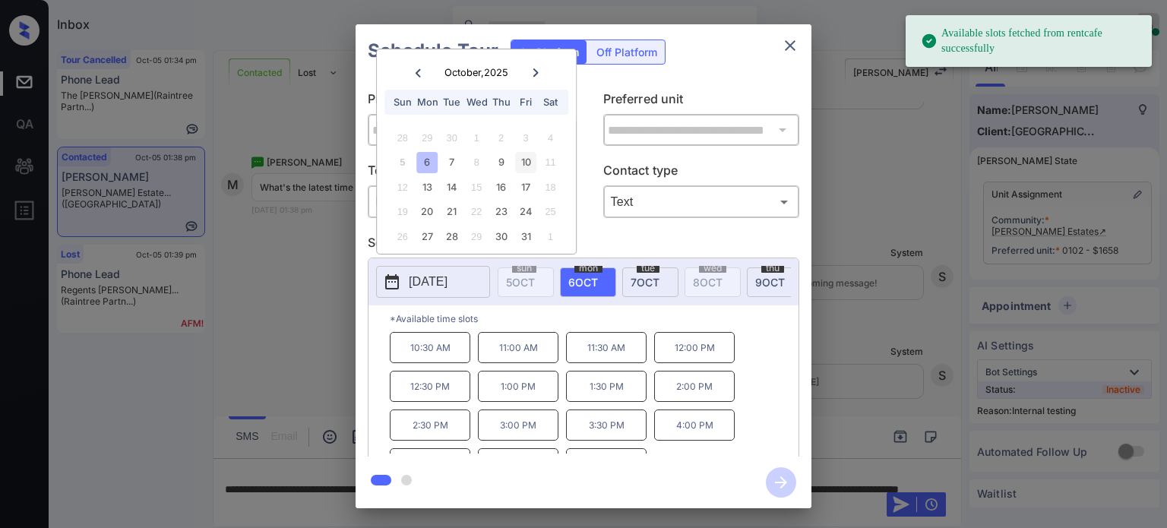
click at [527, 163] on div "10" at bounding box center [526, 162] width 21 height 21
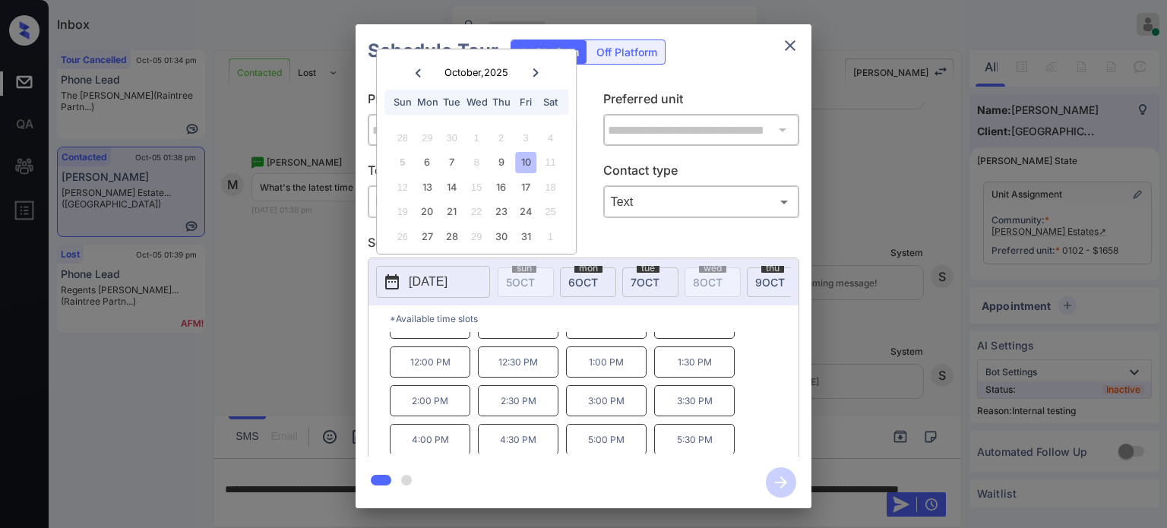
scroll to position [24, 0]
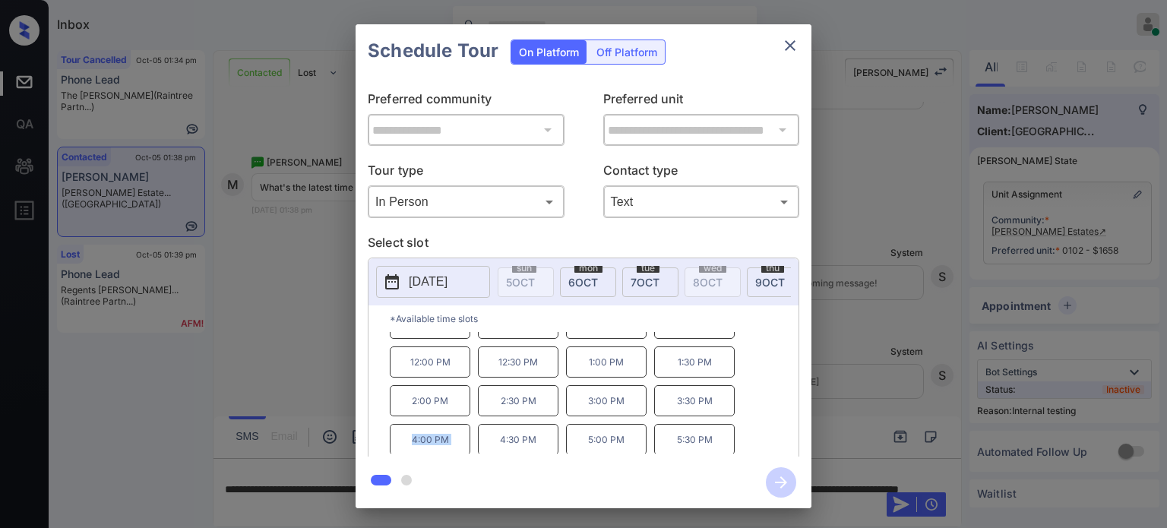
drag, startPoint x: 468, startPoint y: 444, endPoint x: 385, endPoint y: 438, distance: 83.1
click at [385, 441] on div "*Available time slots 10:00 AM 10:30 AM 11:00 AM 11:30 AM 12:00 PM 12:30 PM 1:0…" at bounding box center [584, 384] width 430 height 156
copy p "4:00 PM"
click at [787, 45] on icon "close" at bounding box center [790, 45] width 18 height 18
